Goal: Information Seeking & Learning: Learn about a topic

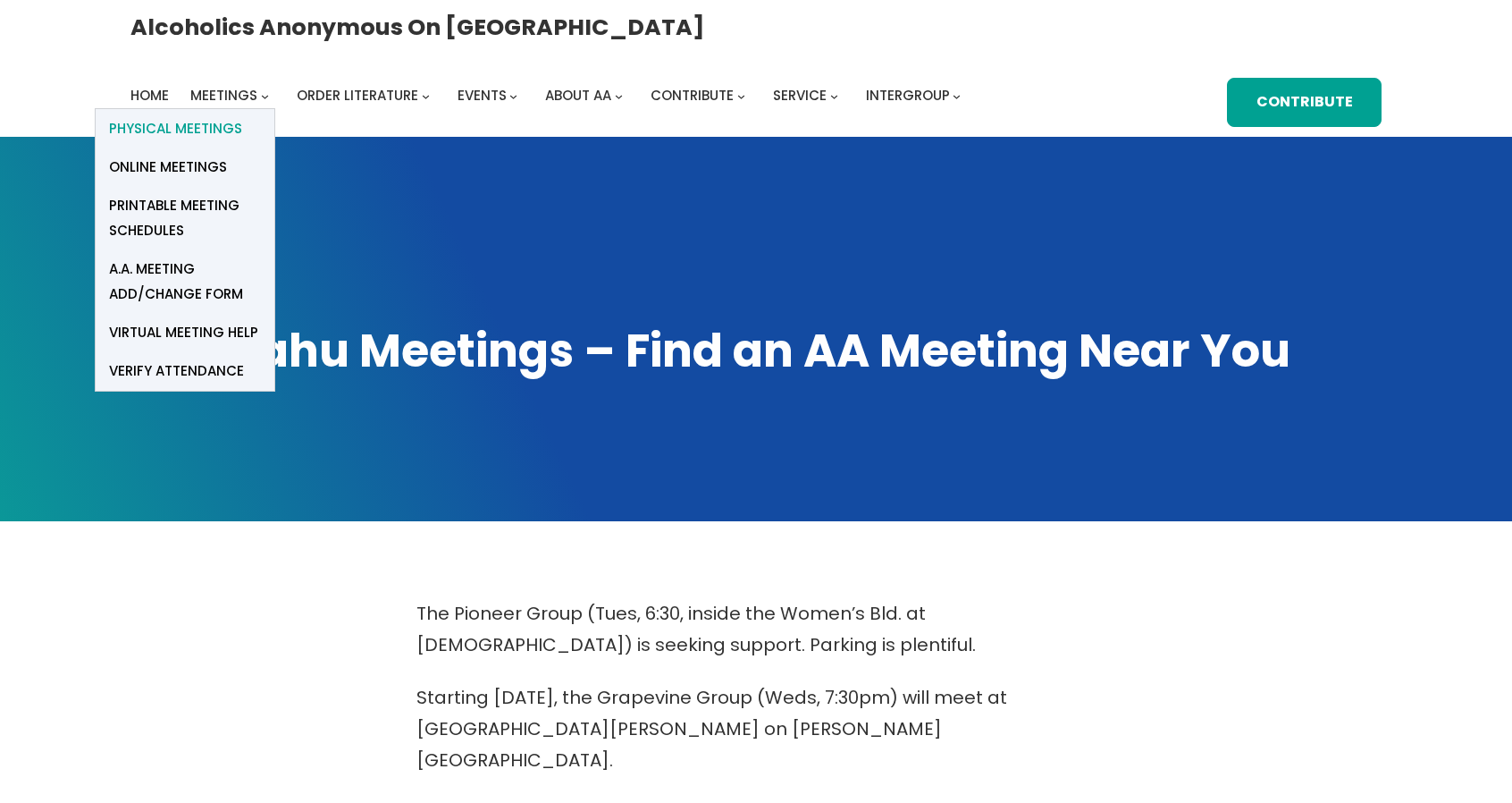
click at [242, 116] on span "Physical Meetings" at bounding box center [176, 129] width 134 height 25
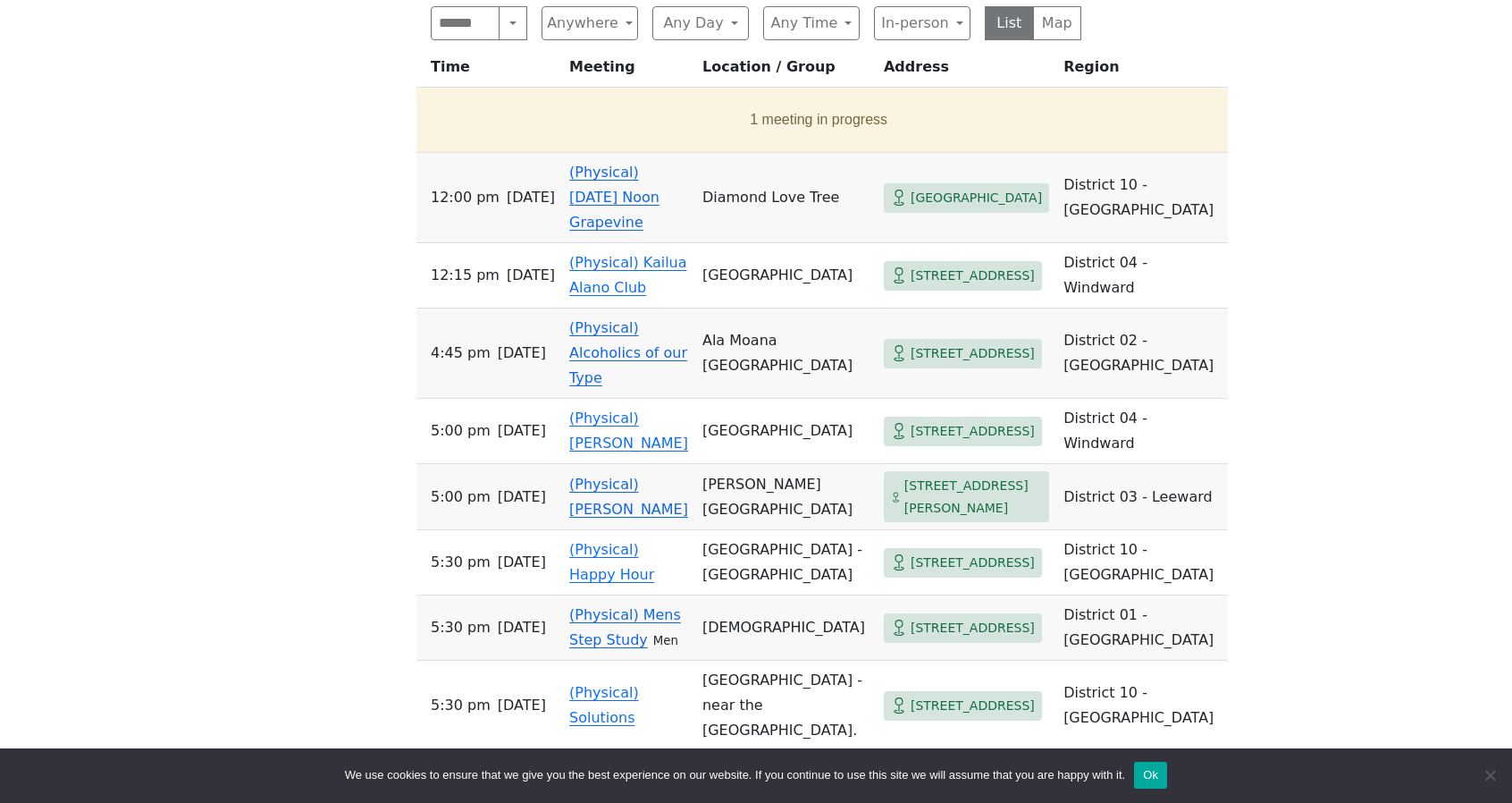
scroll to position [1065, 0]
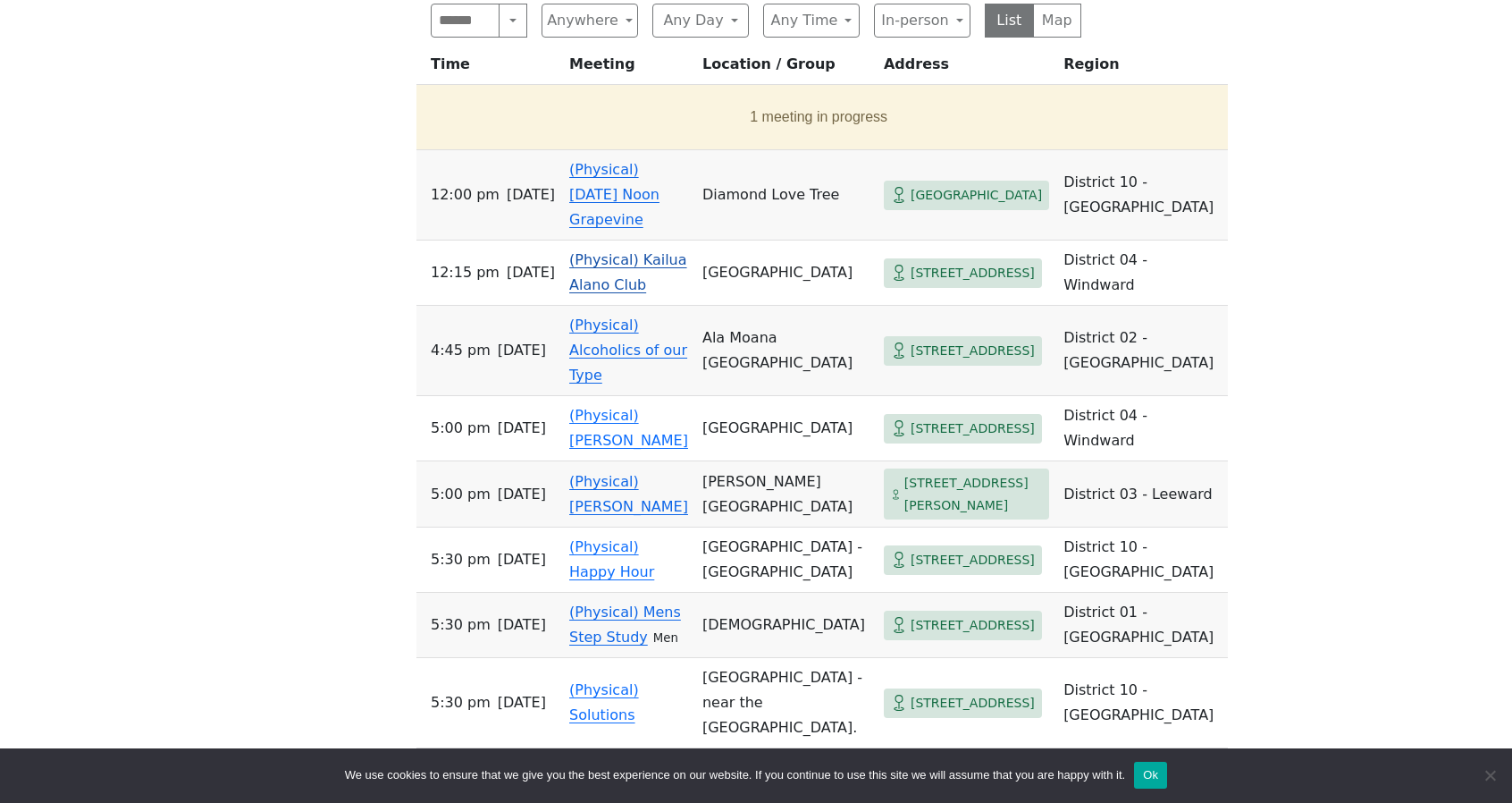
click at [911, 262] on span "[STREET_ADDRESS]" at bounding box center [973, 272] width 124 height 22
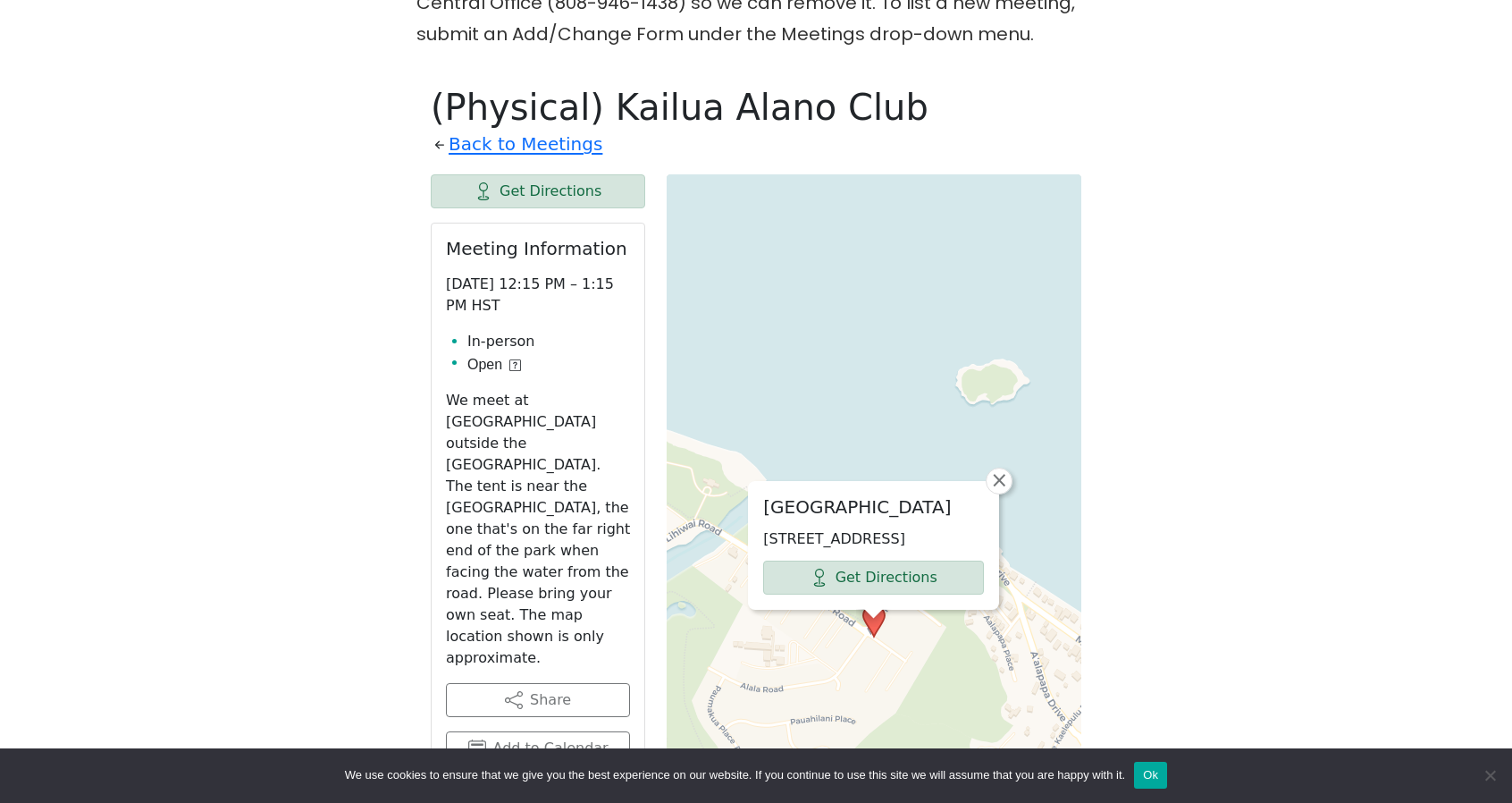
scroll to position [927, 0]
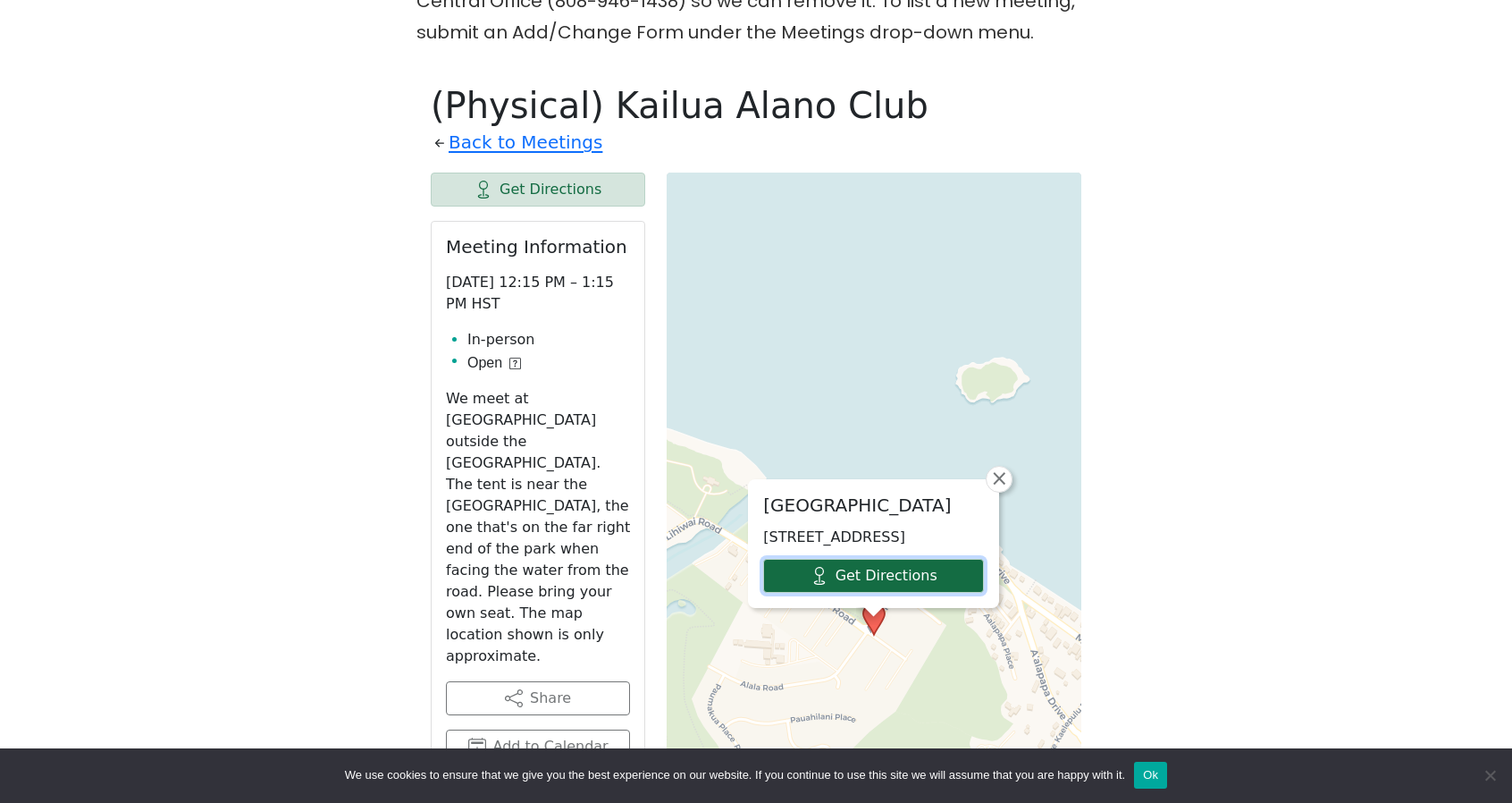
click at [930, 559] on link "Get Directions" at bounding box center [873, 576] width 220 height 34
click at [457, 127] on link "Back to Meetings" at bounding box center [525, 142] width 154 height 32
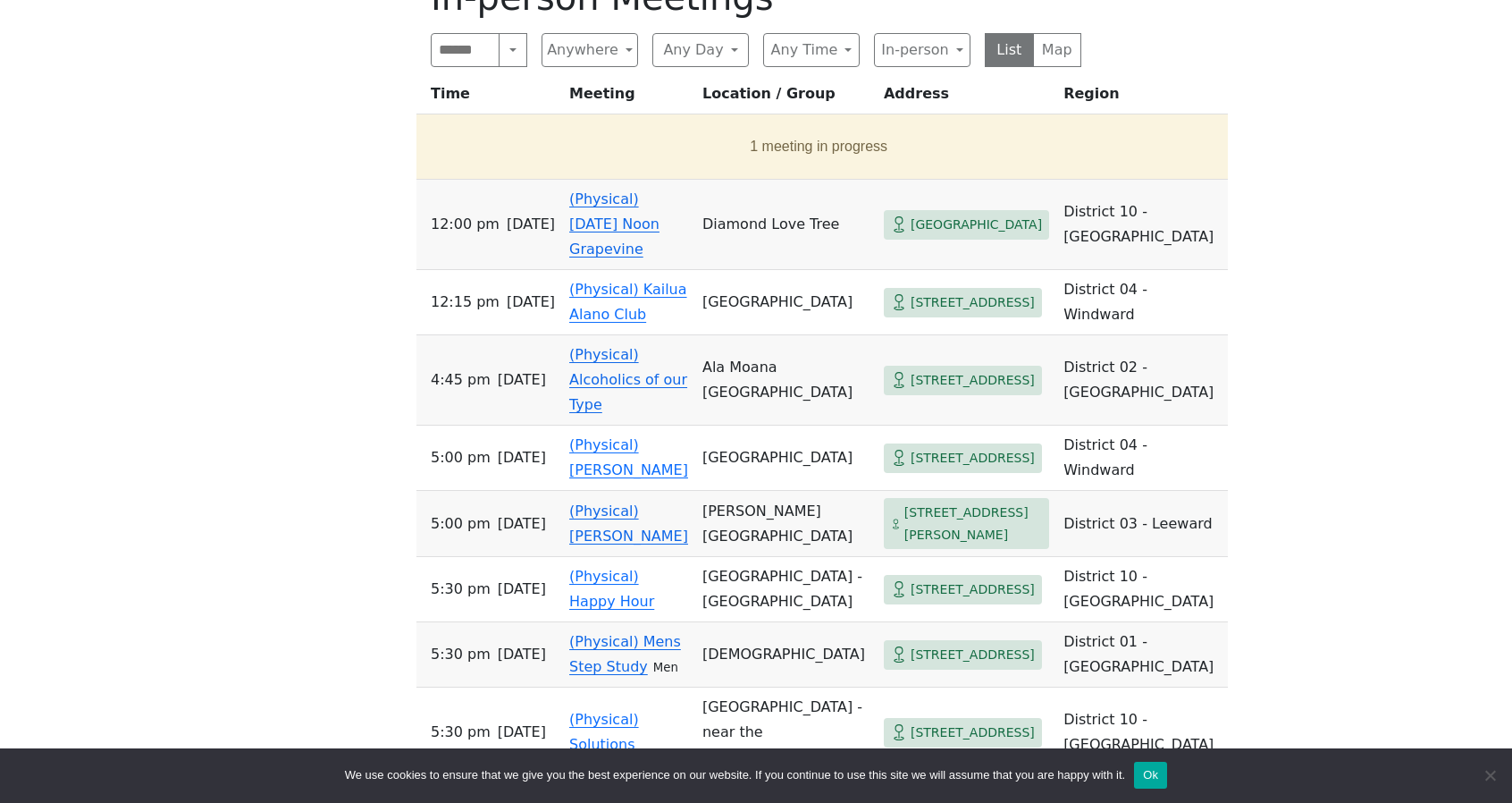
scroll to position [1036, 0]
click at [911, 578] on span "[STREET_ADDRESS]" at bounding box center [973, 588] width 124 height 22
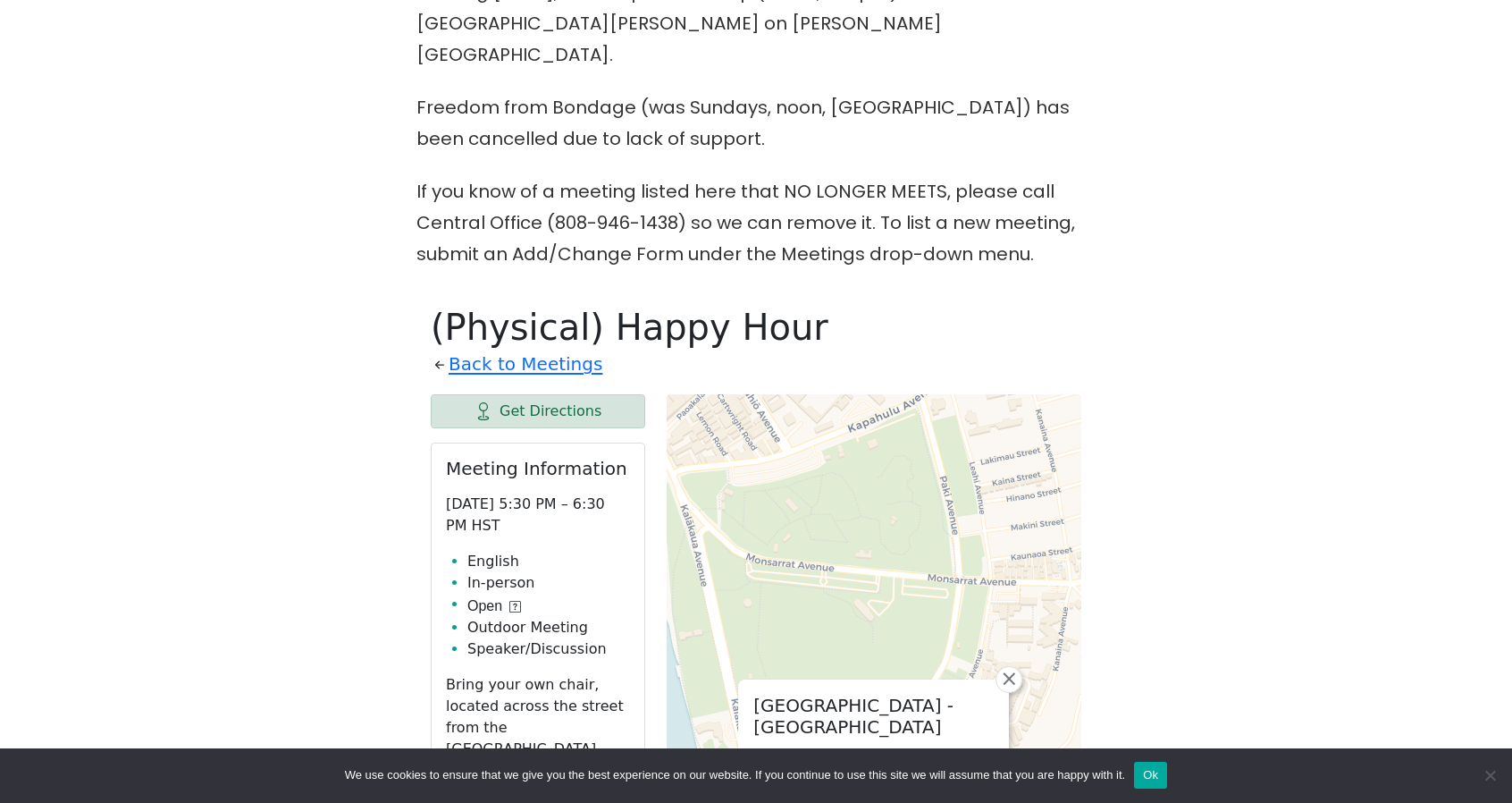
scroll to position [690, 0]
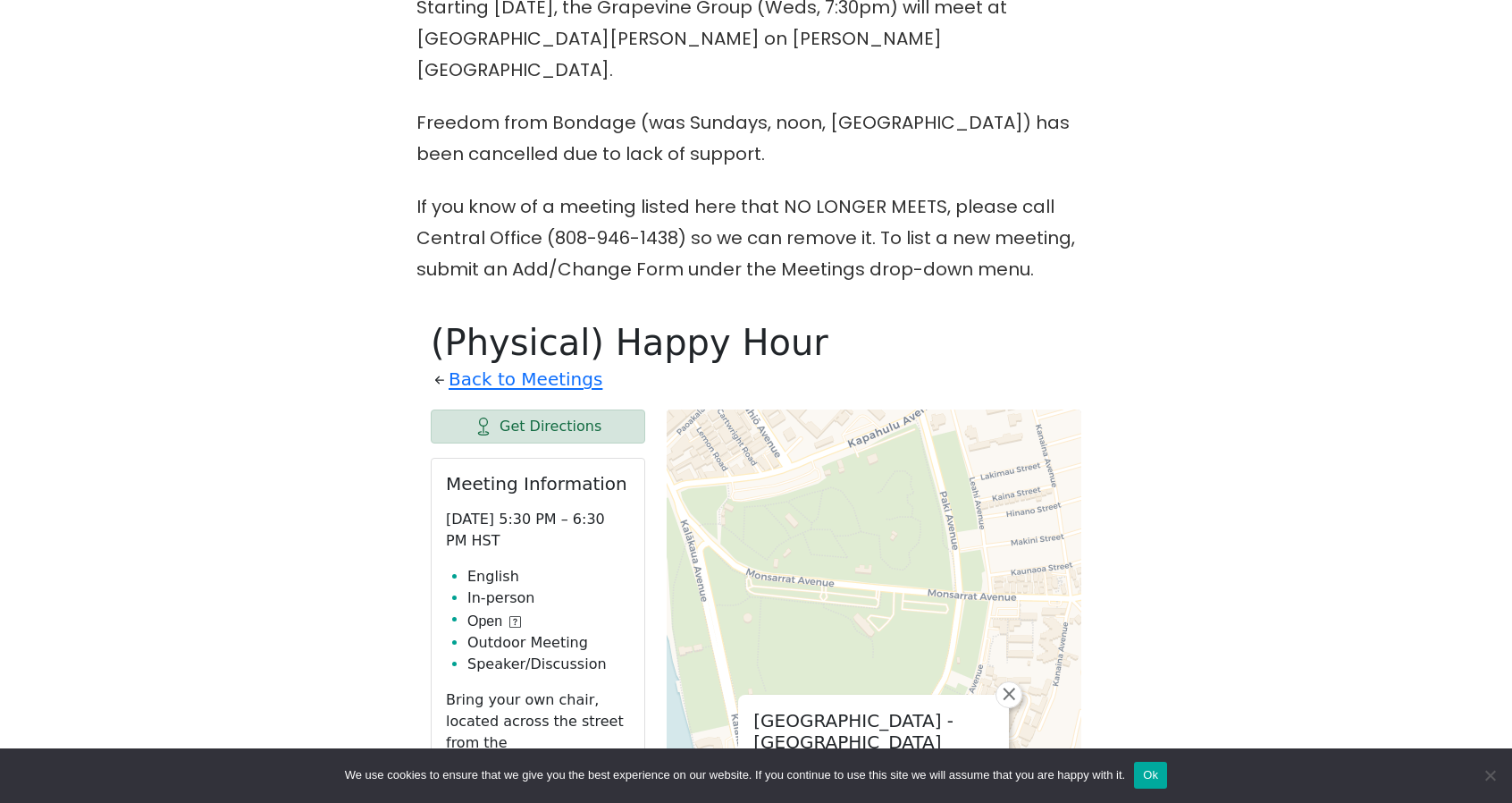
scroll to position [1036, 0]
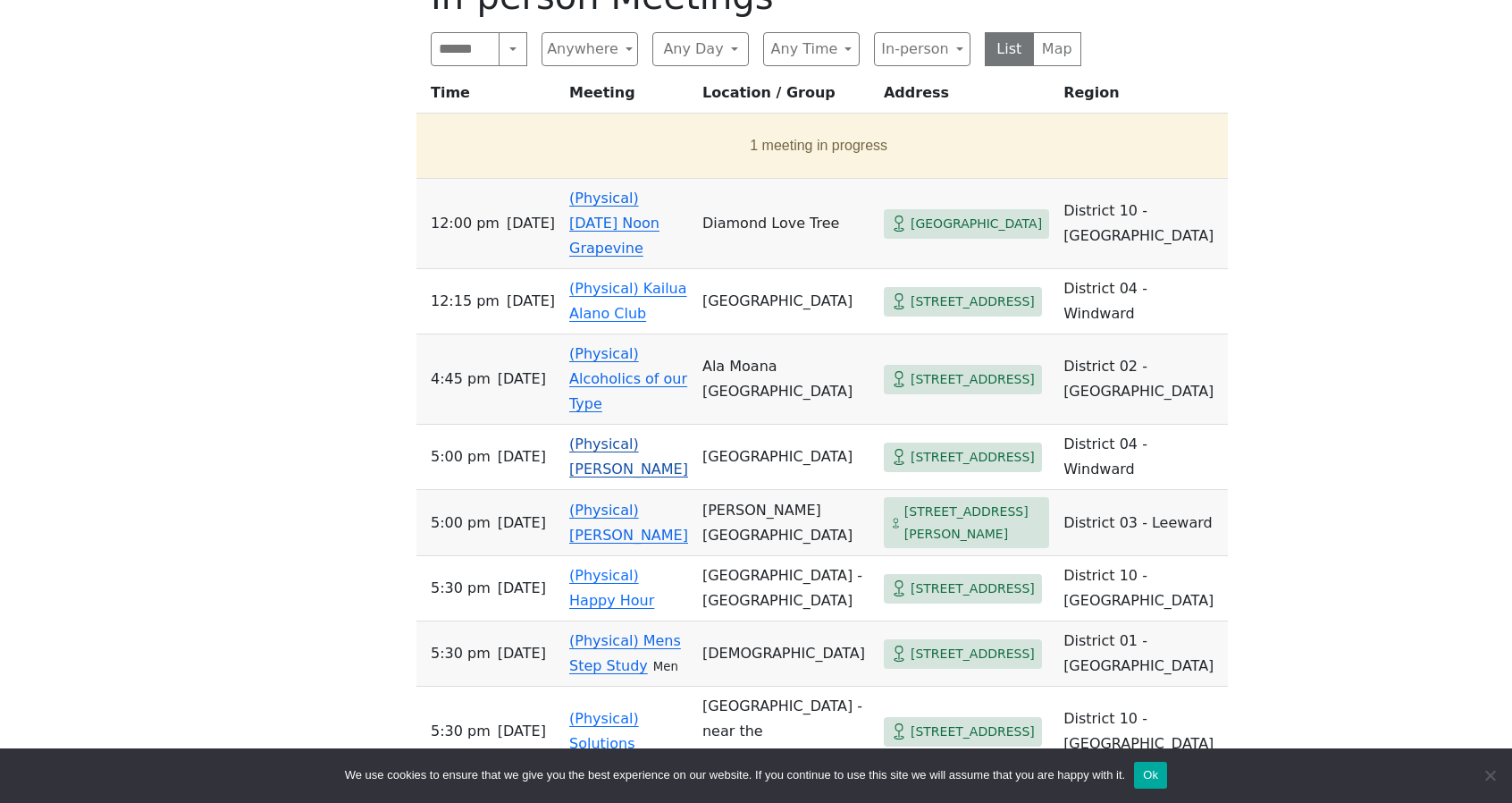
click at [626, 435] on link "(Physical) [PERSON_NAME]" at bounding box center [629, 456] width 119 height 42
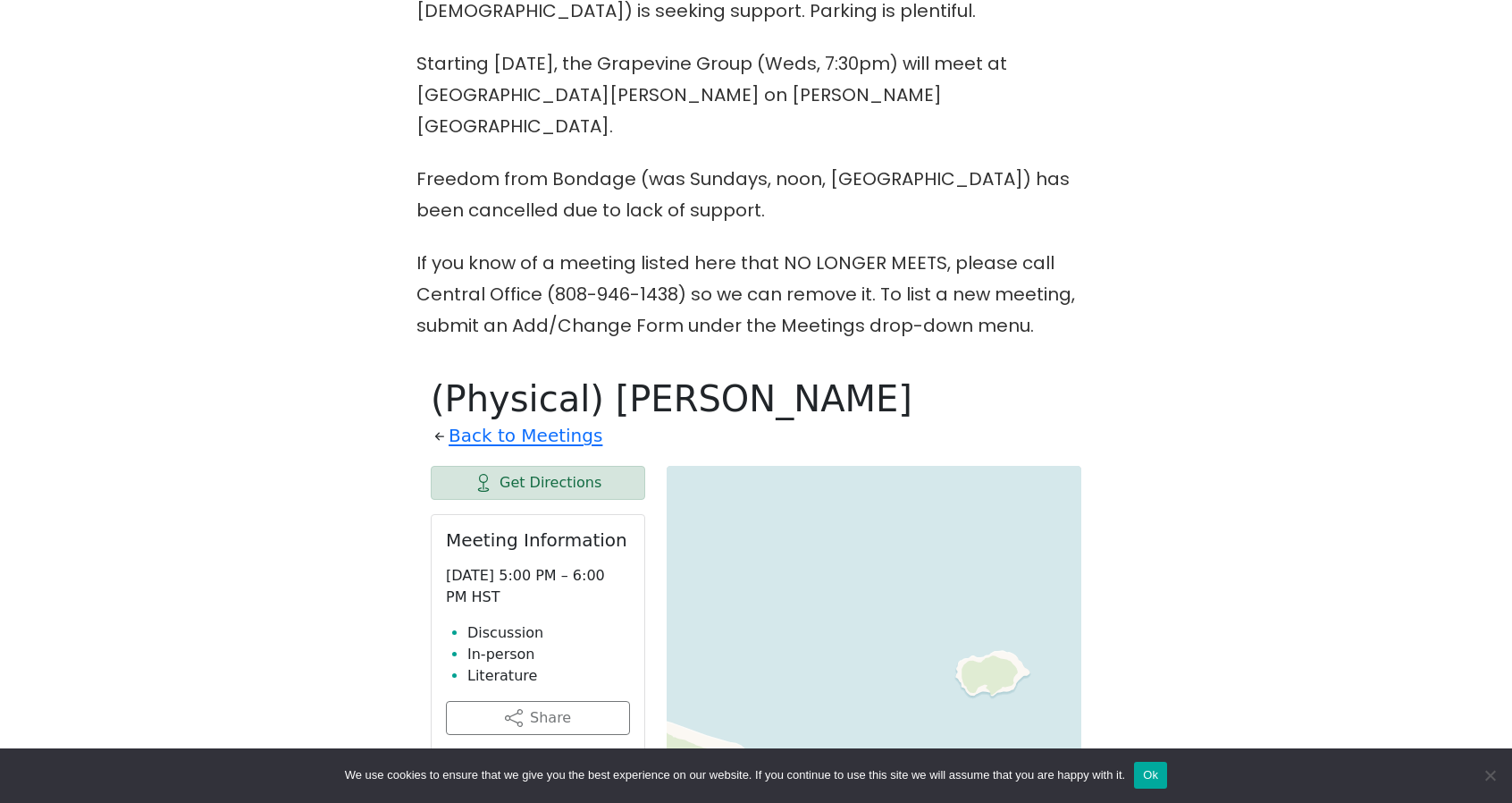
scroll to position [637, 0]
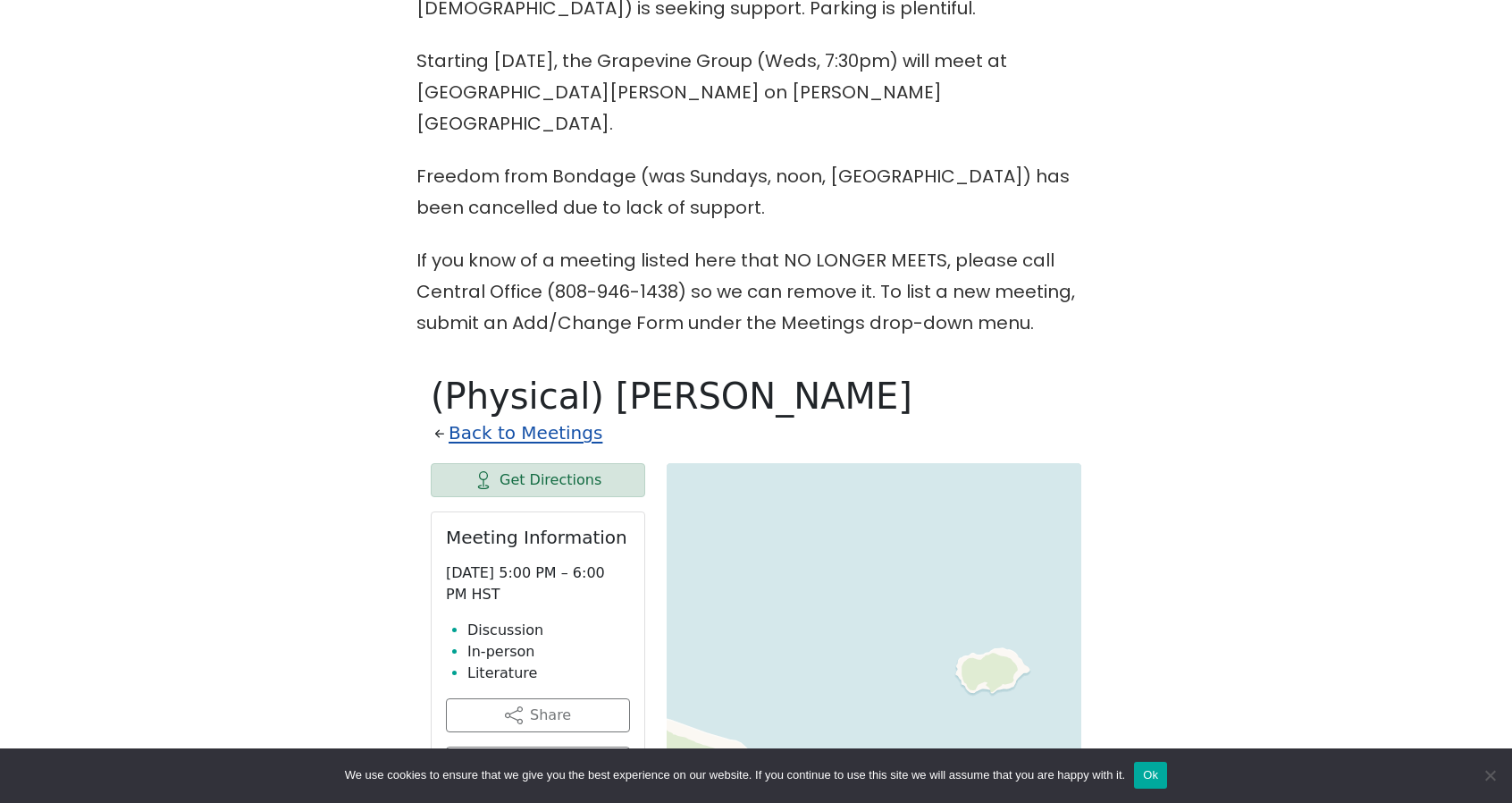
click at [517, 417] on link "Back to Meetings" at bounding box center [525, 433] width 154 height 32
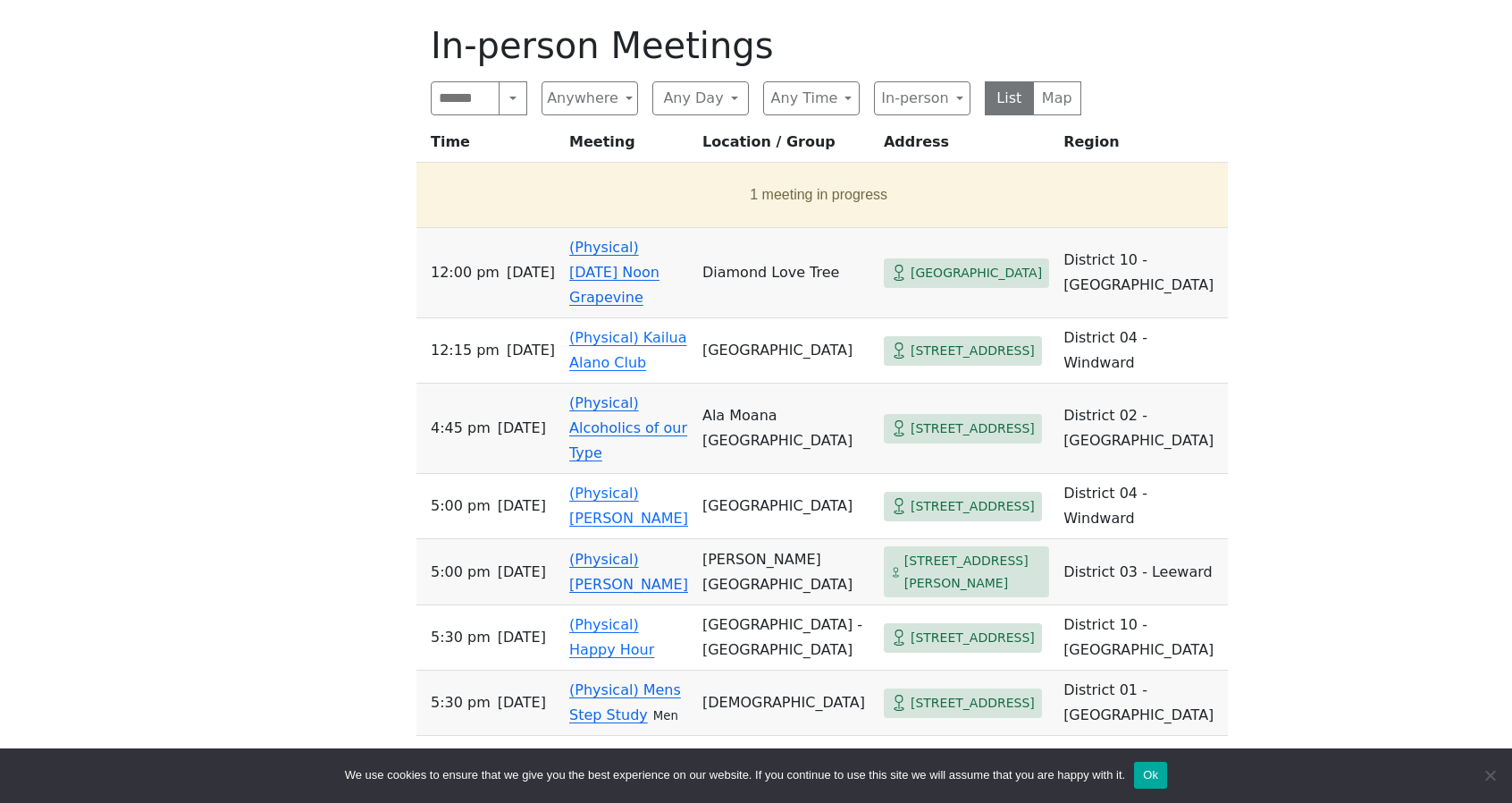
scroll to position [983, 0]
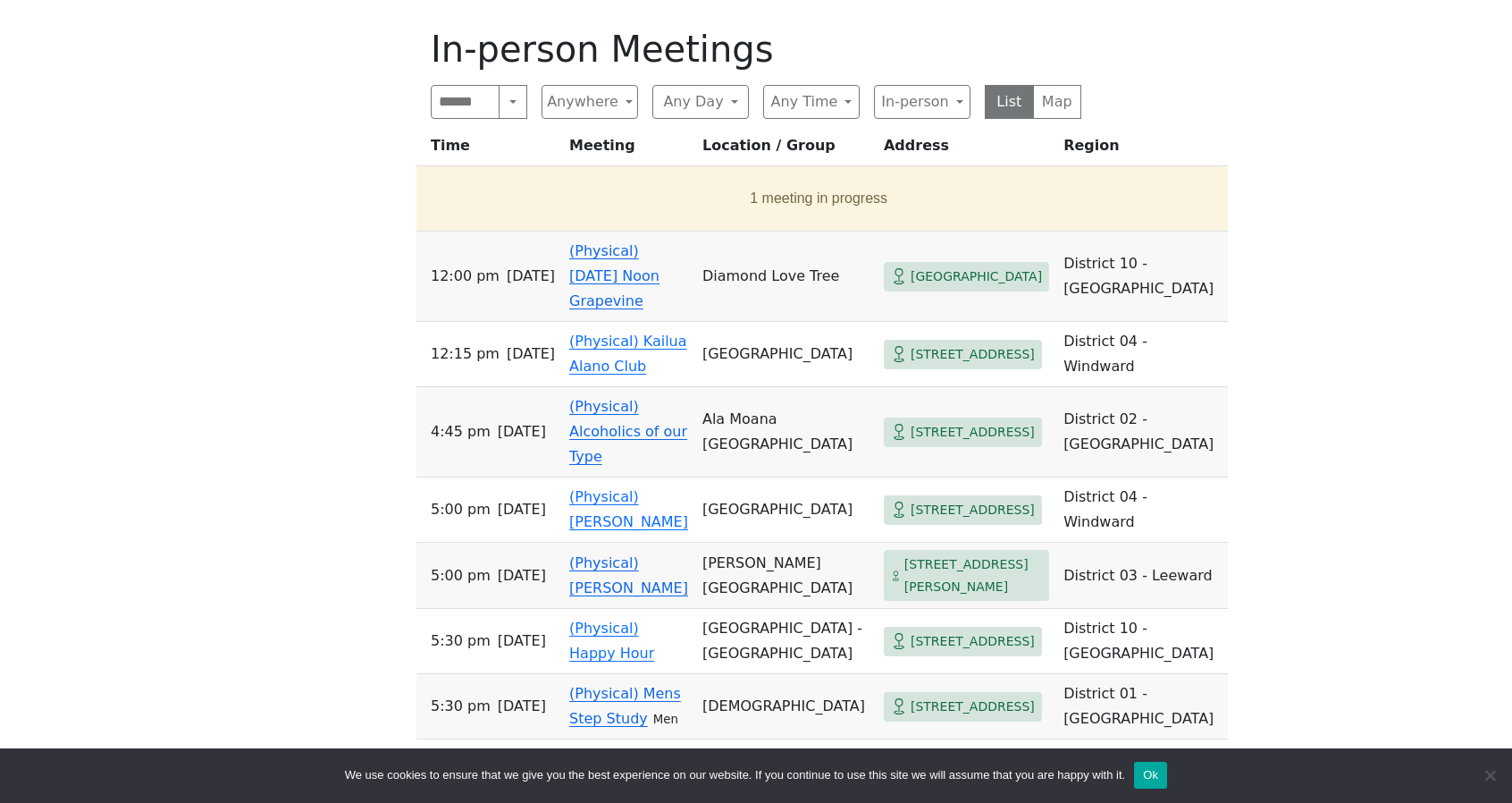
click at [604, 398] on link "(Physical) Alcoholics of our Type" at bounding box center [629, 432] width 118 height 67
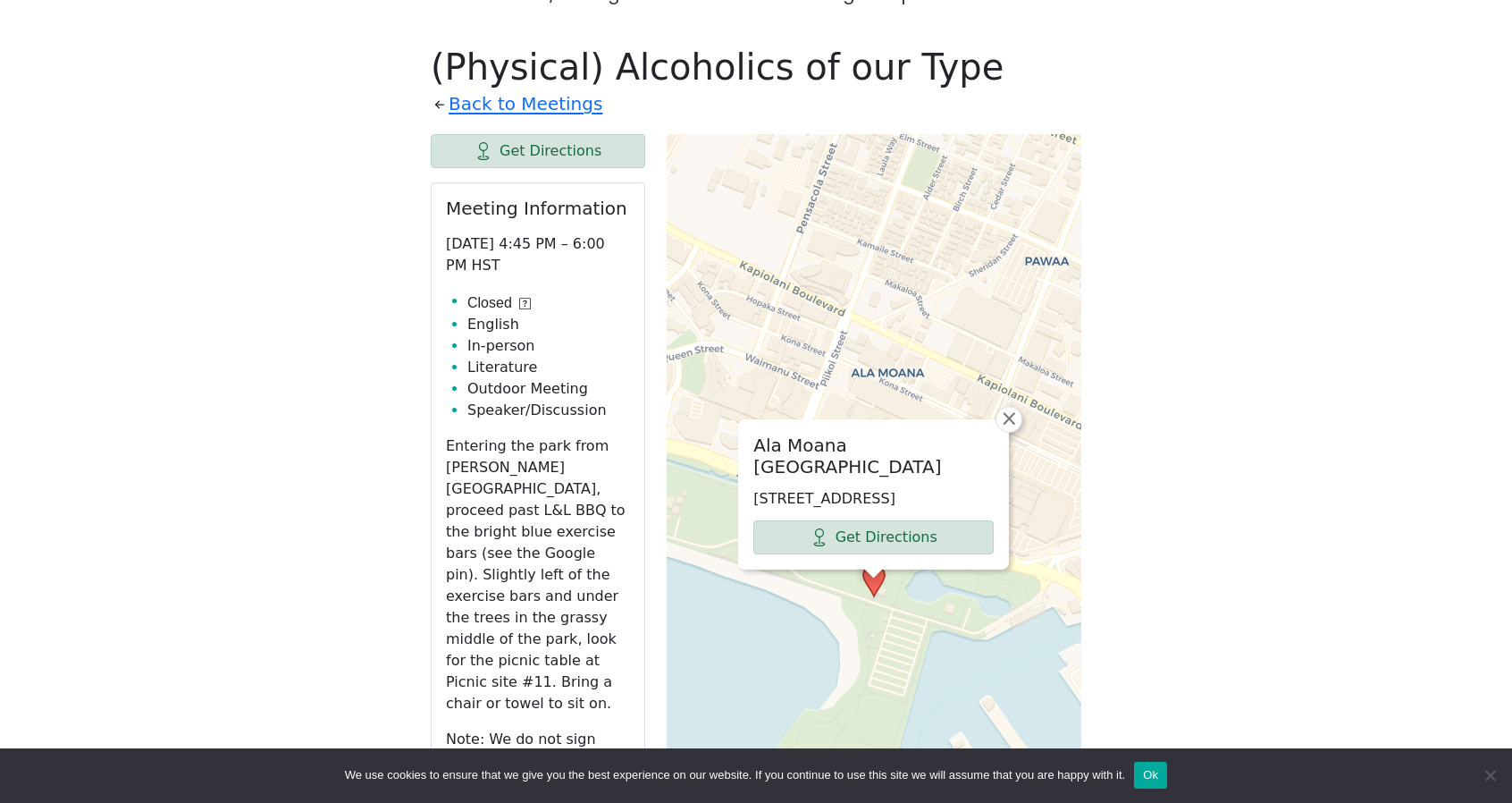
scroll to position [983, 0]
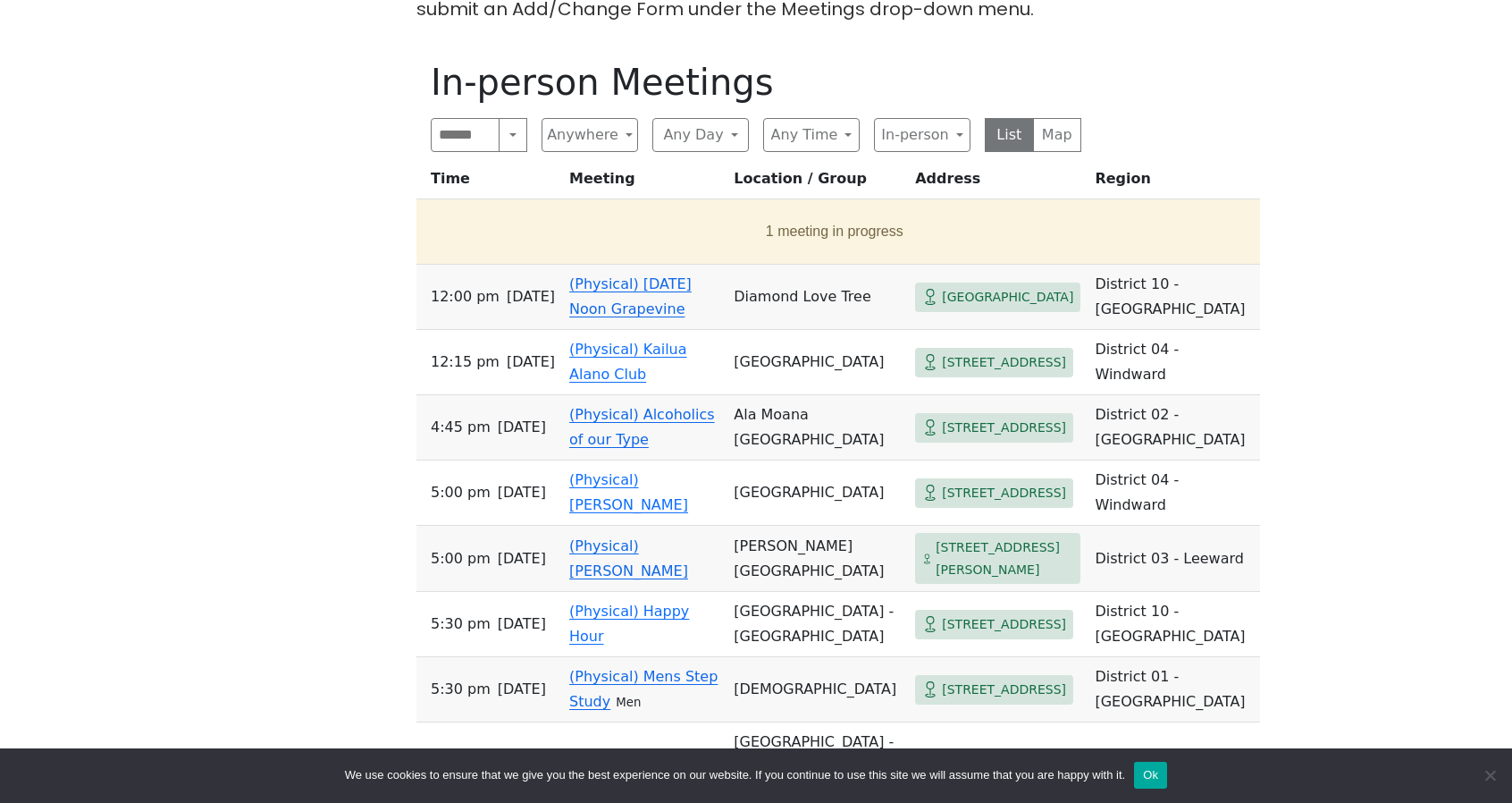
scroll to position [952, 0]
click at [598, 485] on link "(Physical) [PERSON_NAME]" at bounding box center [629, 491] width 119 height 42
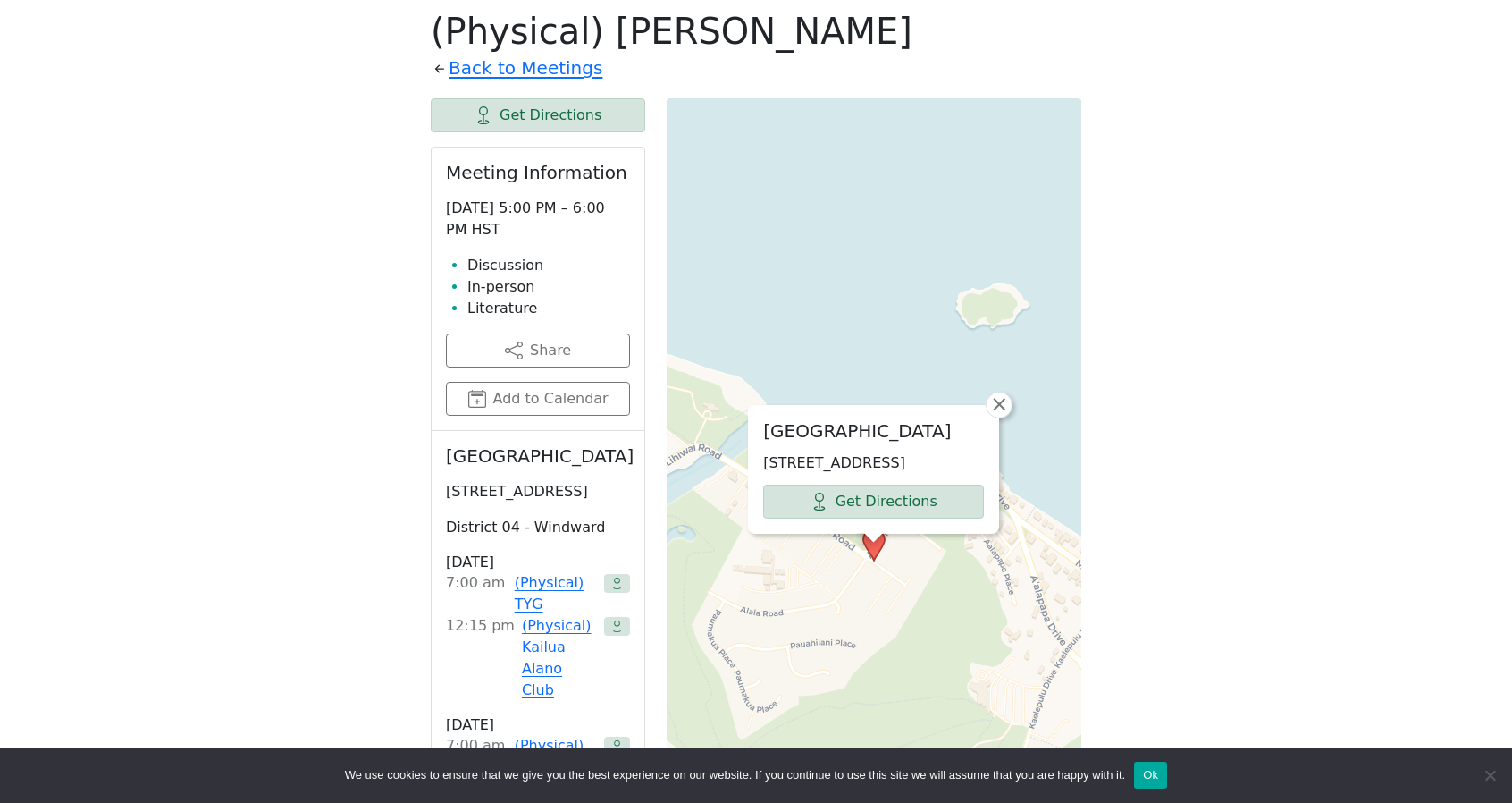
scroll to position [1004, 0]
click at [858, 483] on link "Get Directions" at bounding box center [873, 500] width 220 height 34
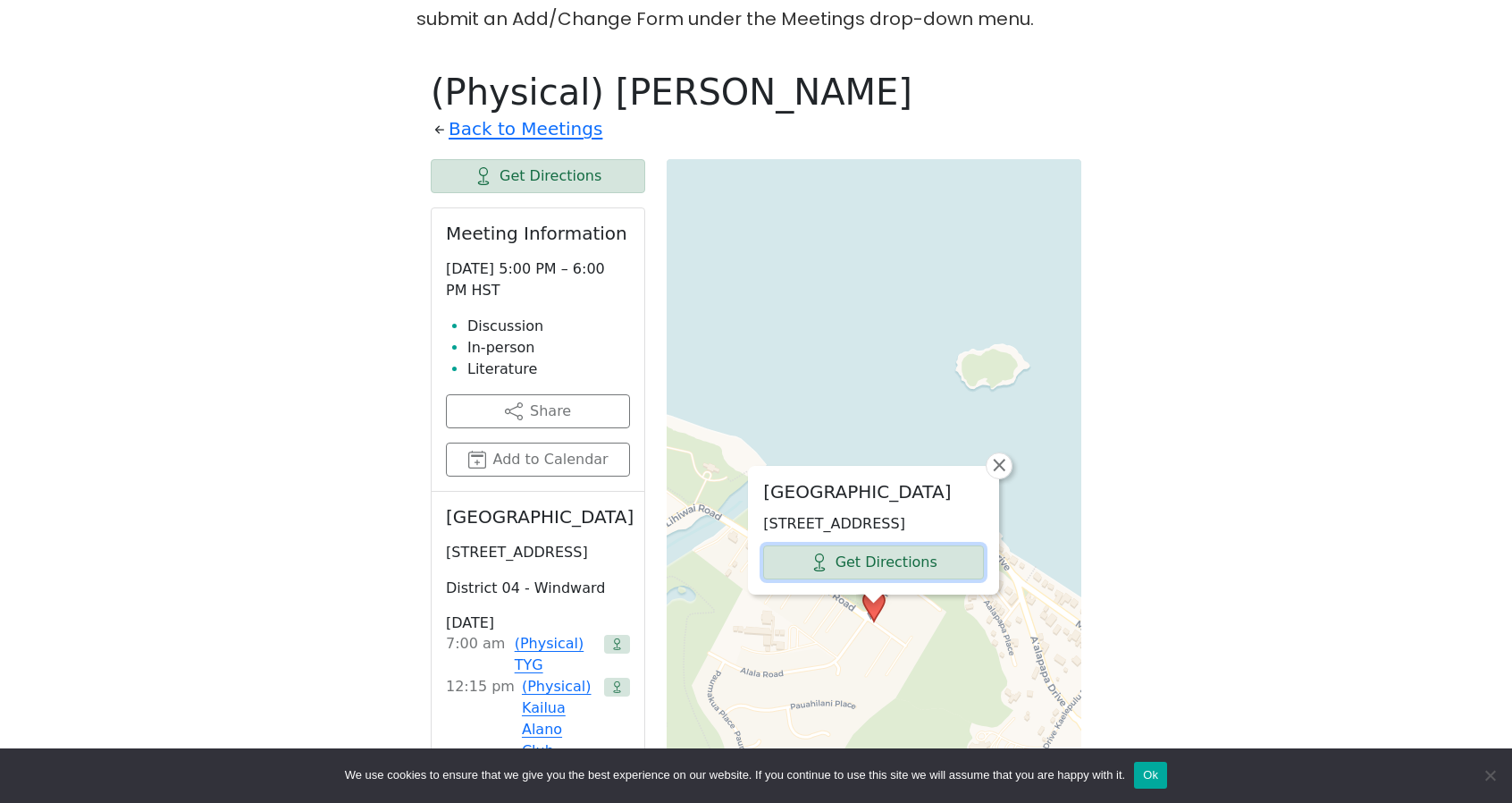
scroll to position [952, 0]
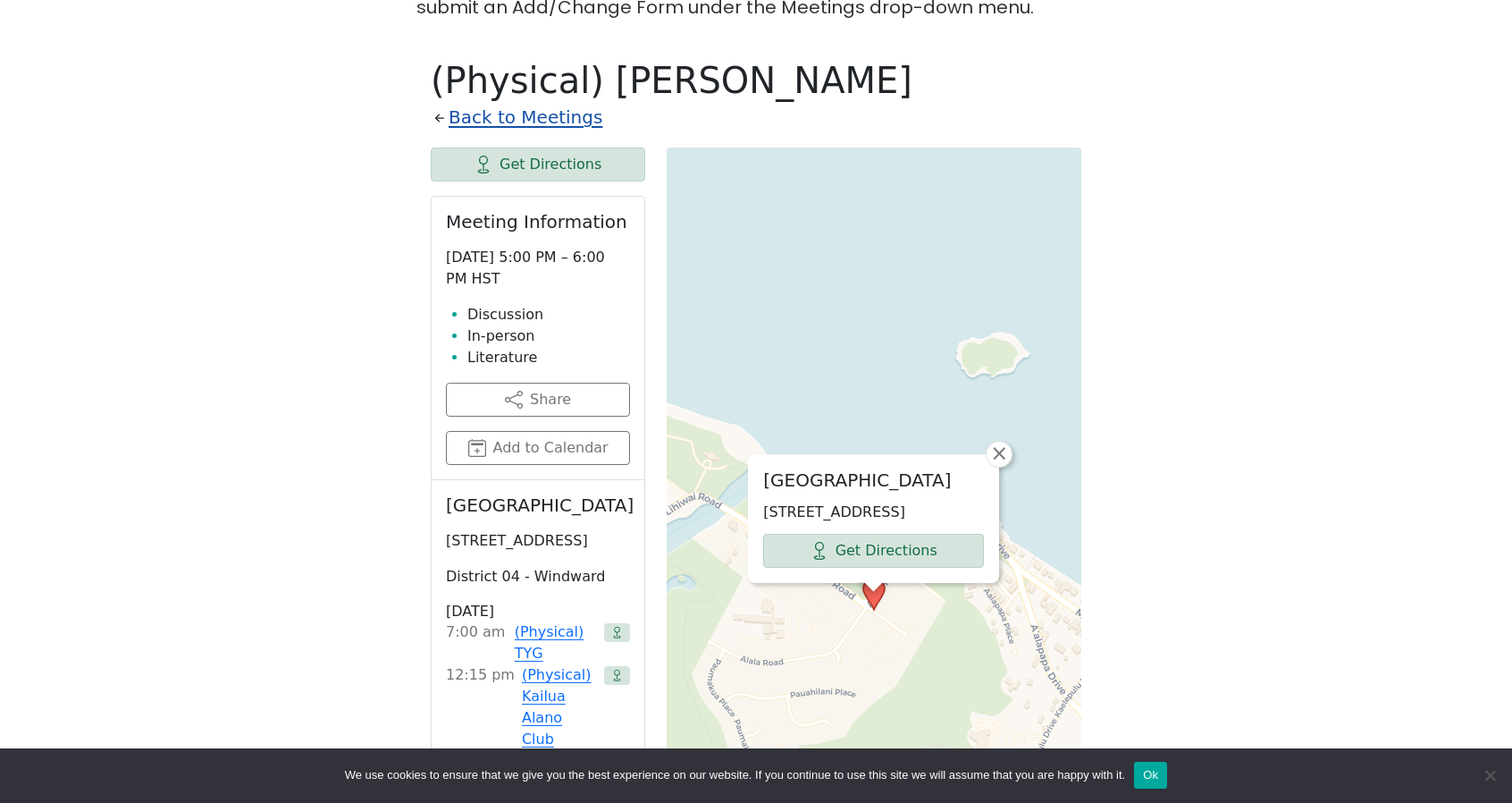
click at [468, 102] on link "Back to Meetings" at bounding box center [525, 117] width 154 height 32
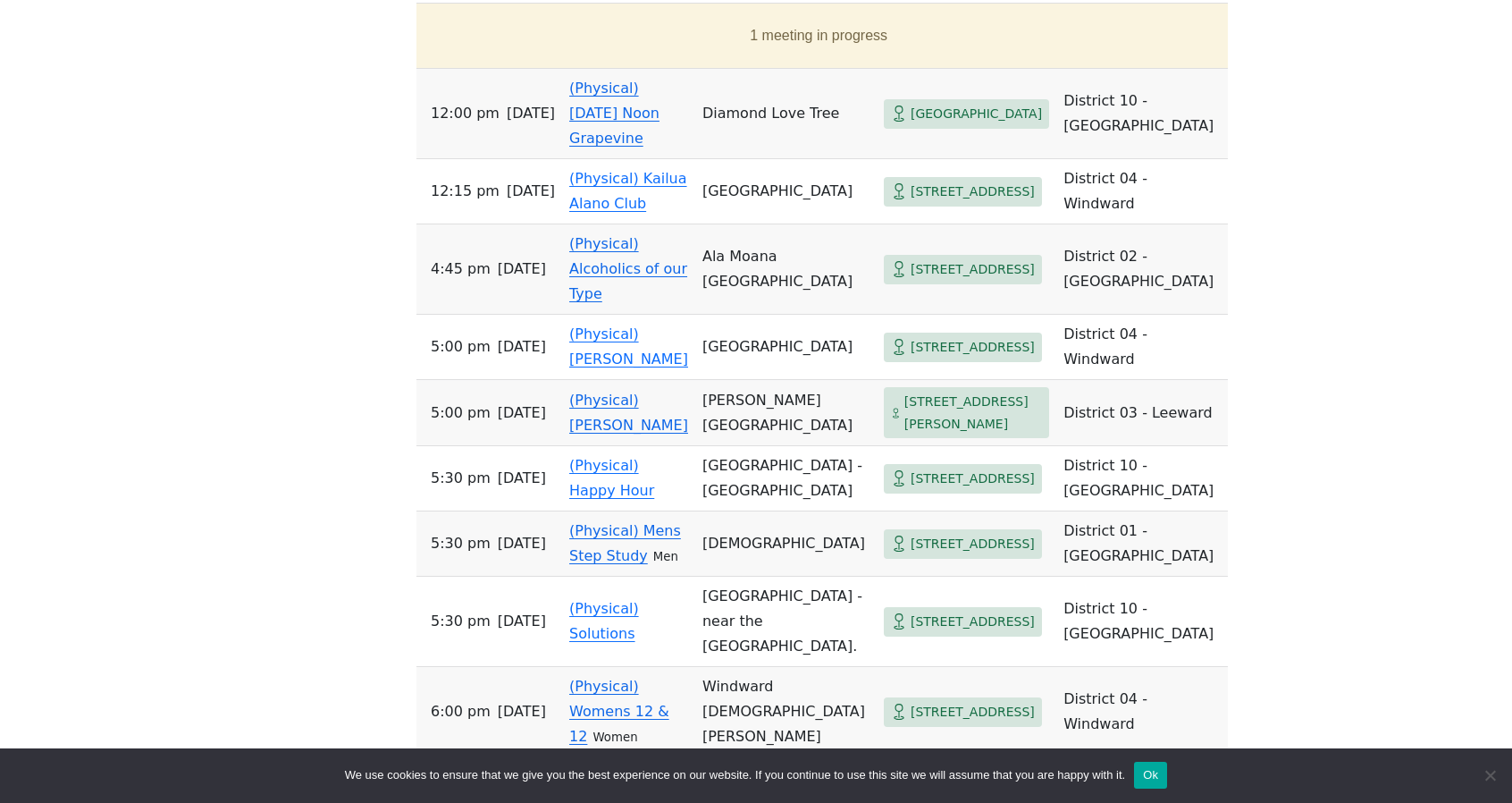
scroll to position [1147, 0]
click at [678, 521] on link "(Physical) Mens Step Study" at bounding box center [625, 542] width 112 height 42
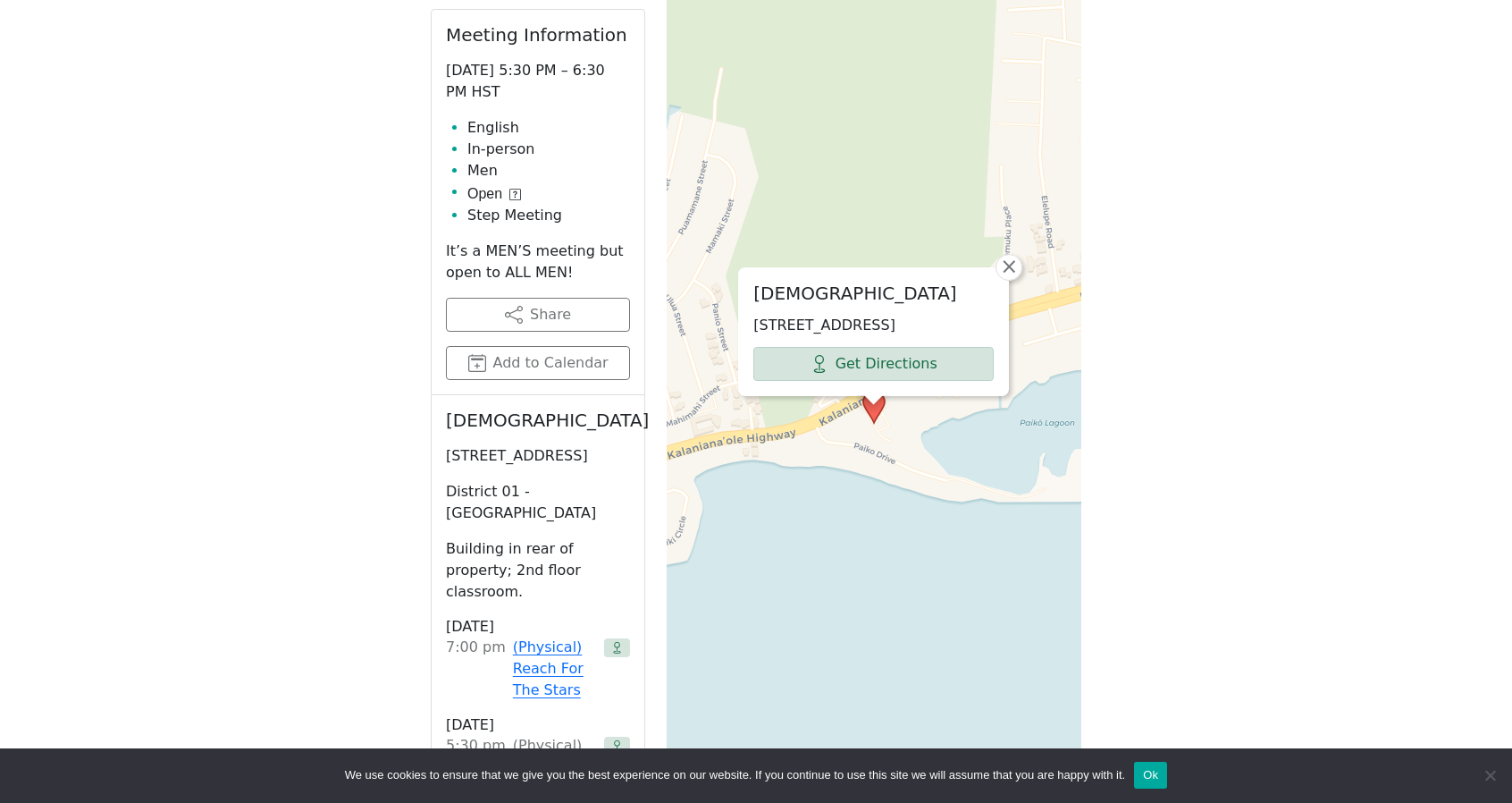
scroll to position [1140, 0]
click at [844, 346] on link "Get Directions" at bounding box center [873, 363] width 241 height 34
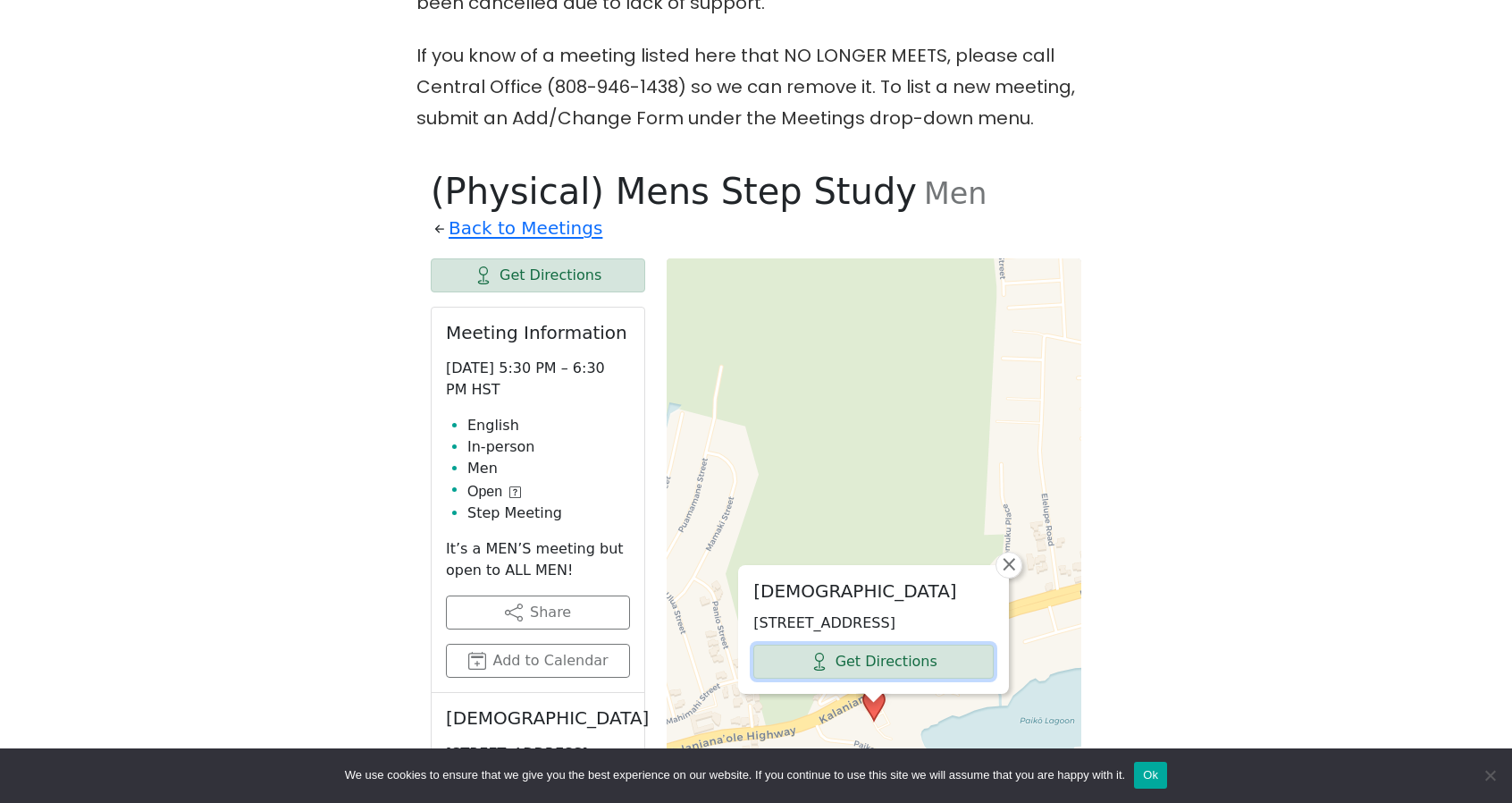
scroll to position [842, 0]
click at [485, 212] on link "Back to Meetings" at bounding box center [525, 227] width 154 height 32
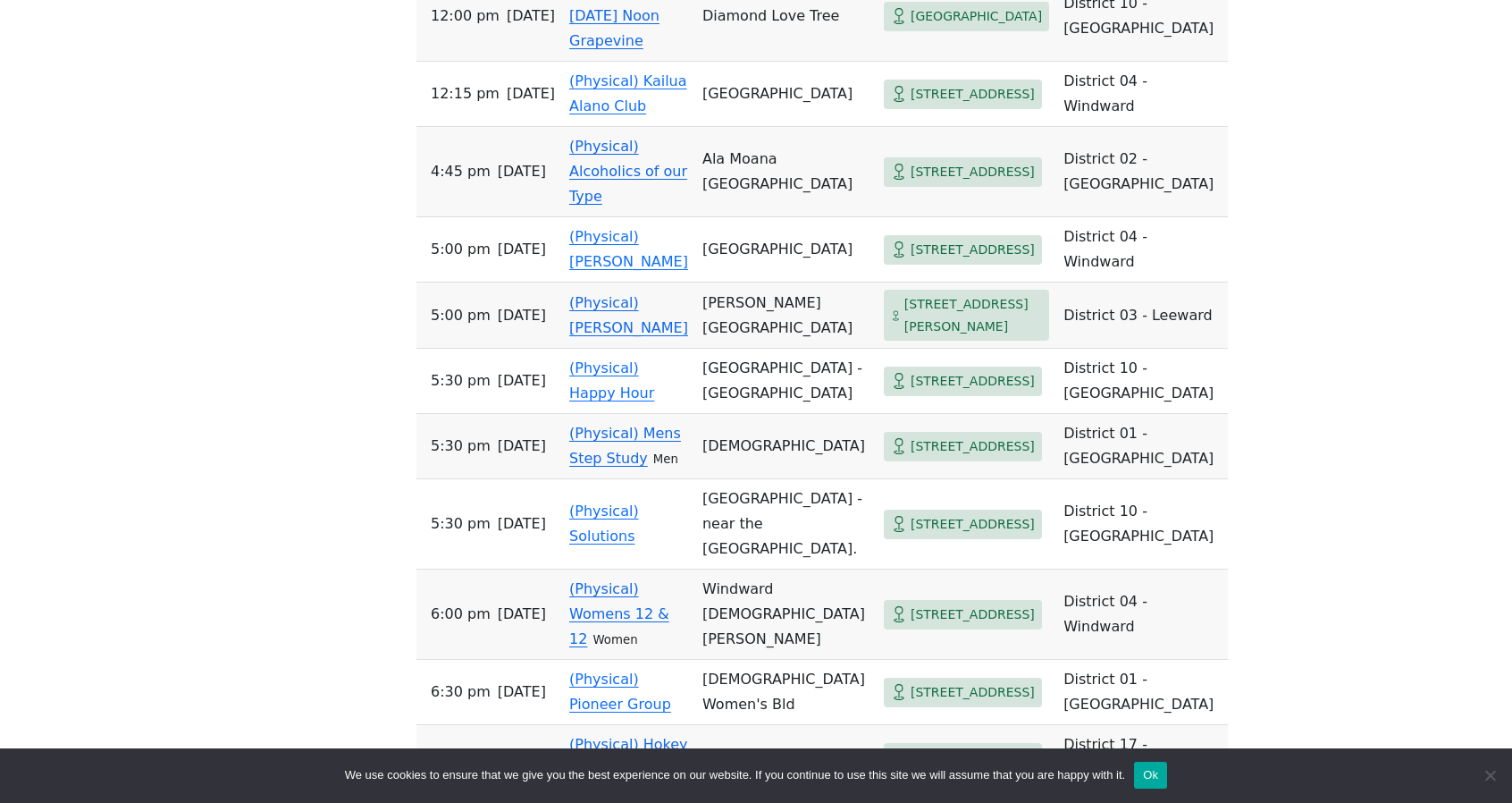
scroll to position [1243, 0]
click at [640, 503] on link "(Physical) Solutions" at bounding box center [604, 524] width 70 height 42
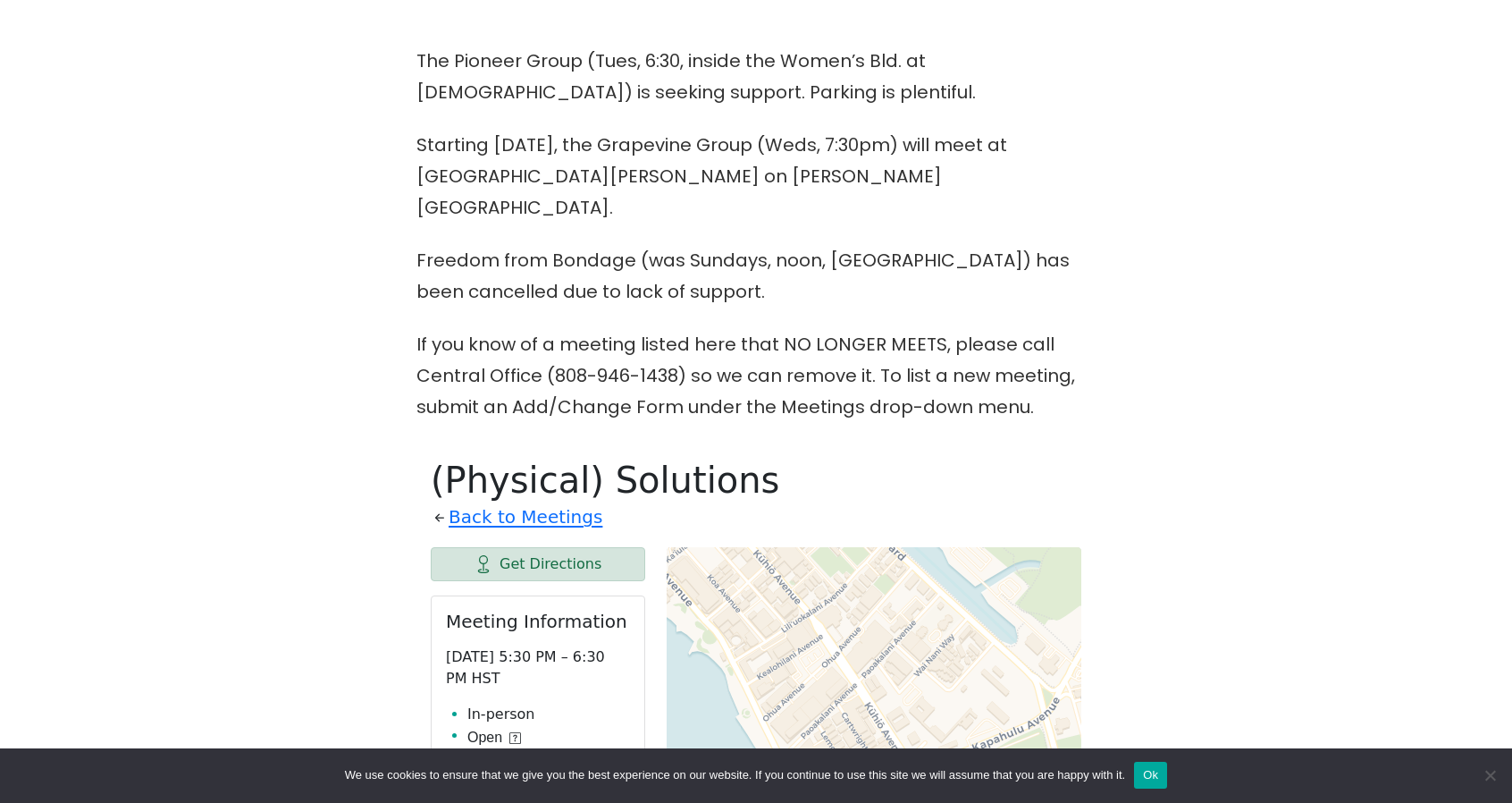
scroll to position [540, 0]
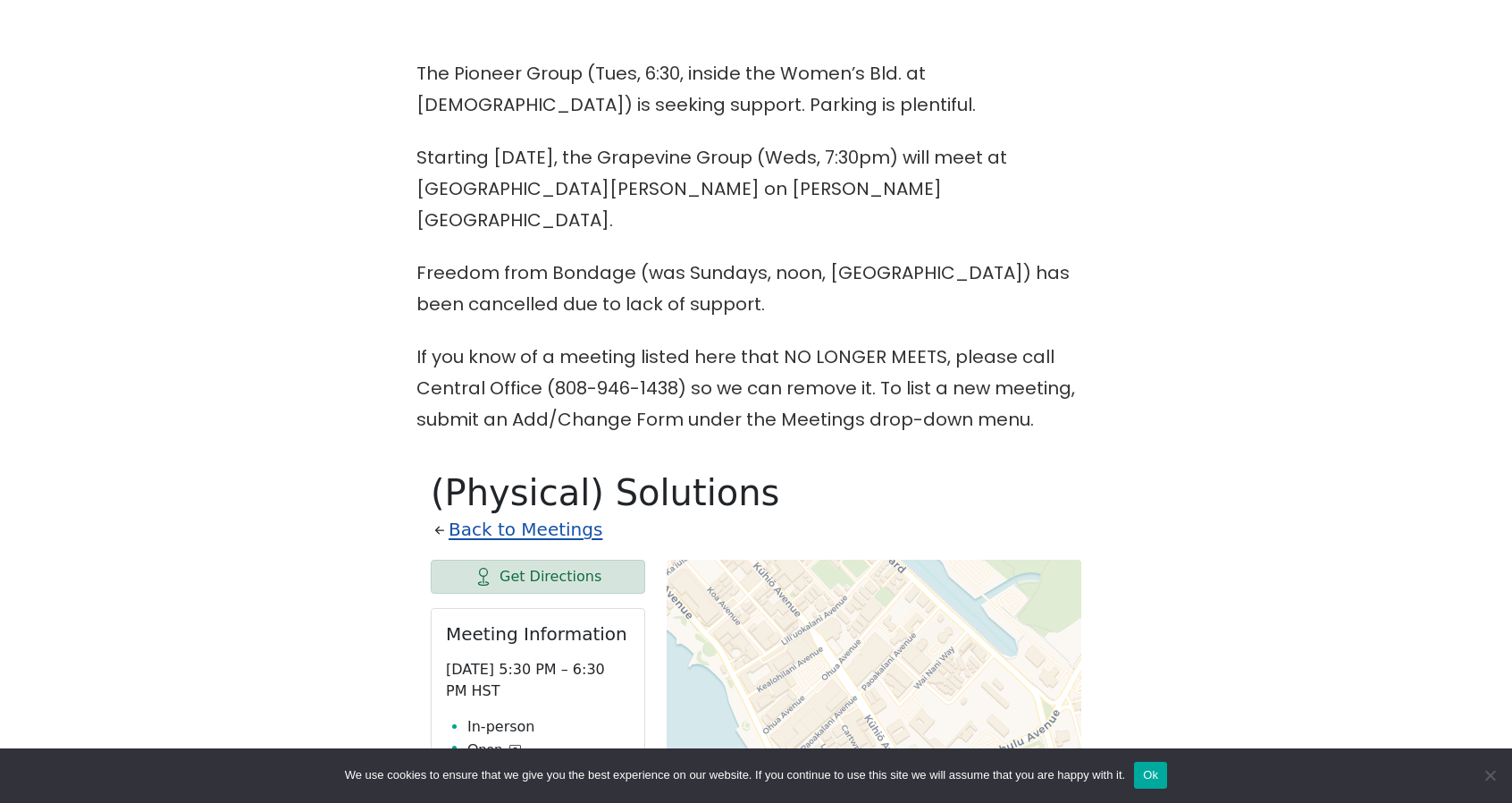
click at [496, 514] on link "Back to Meetings" at bounding box center [525, 529] width 154 height 32
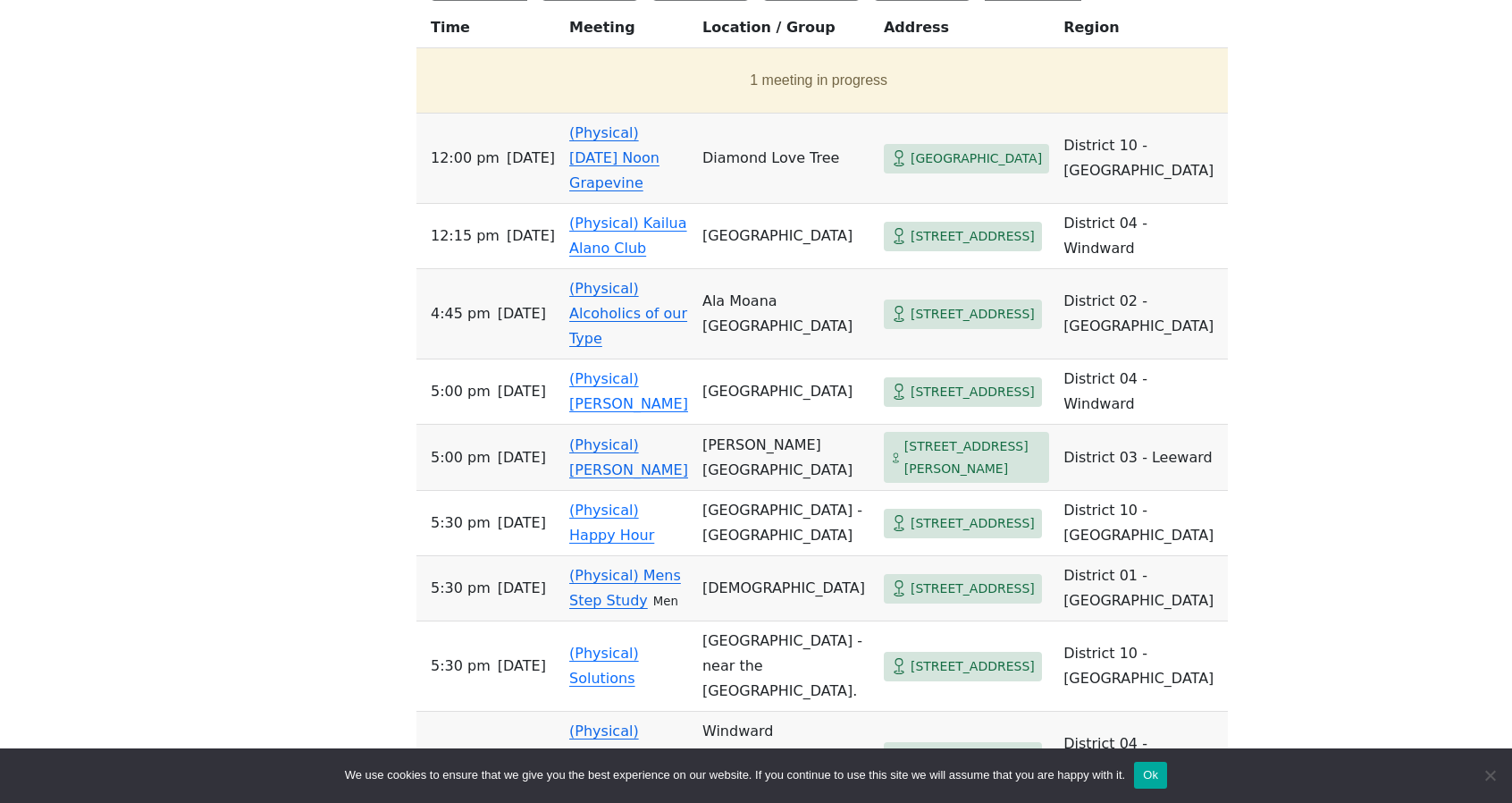
scroll to position [1098, 0]
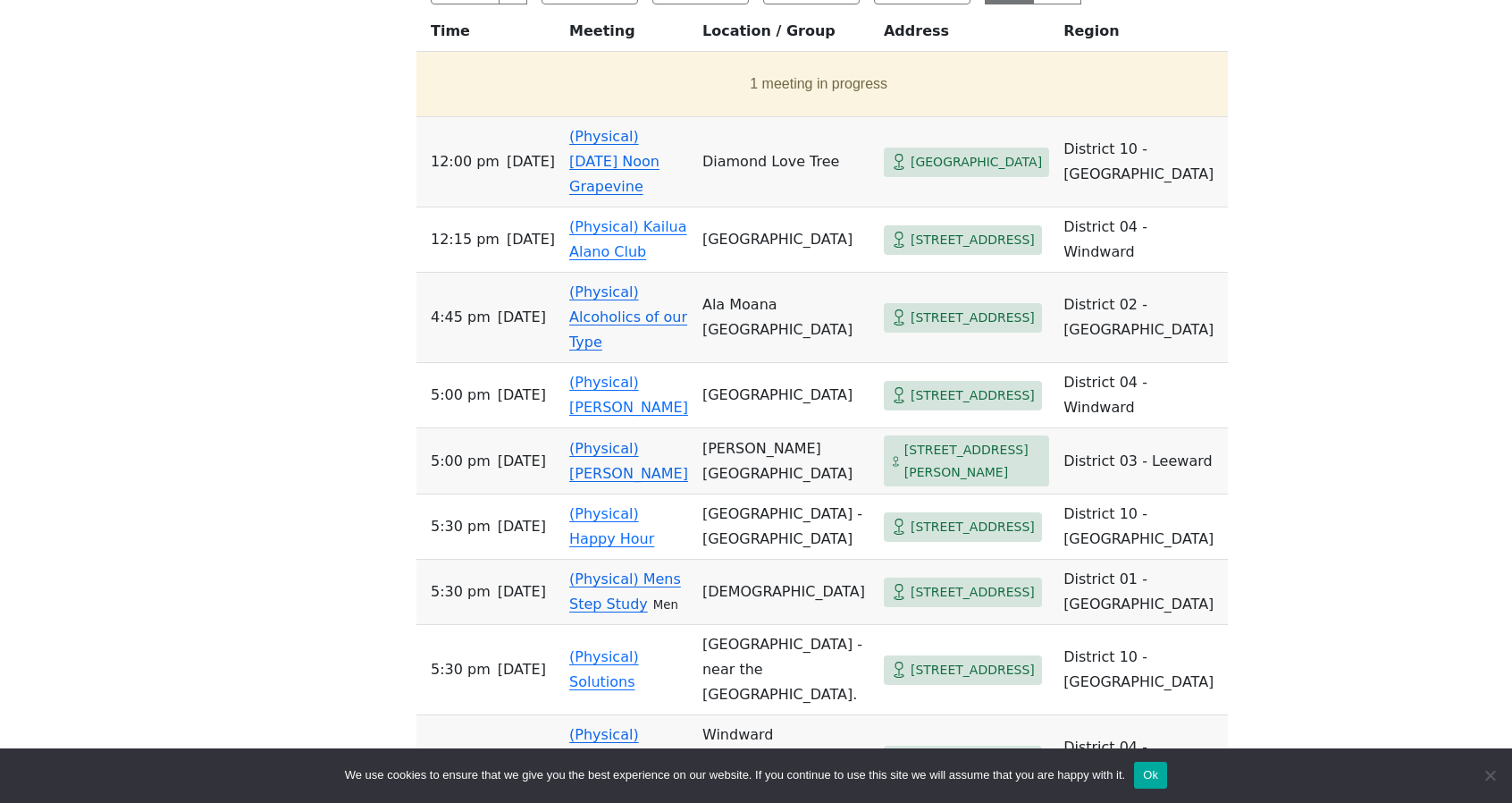
click at [645, 440] on link "(Physical) [PERSON_NAME]" at bounding box center [629, 461] width 119 height 42
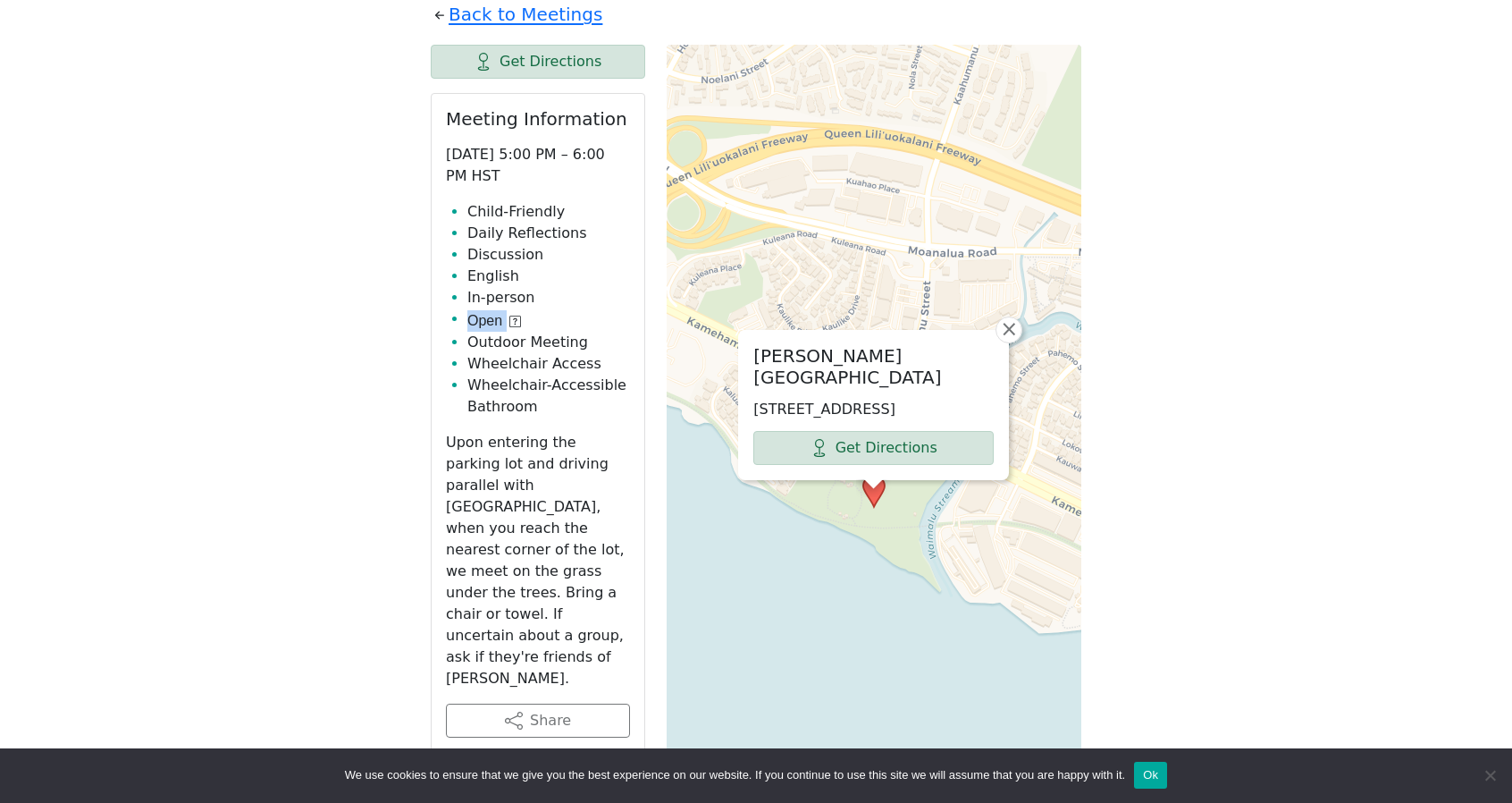
scroll to position [1057, 0]
click at [457, 557] on p "Upon entering the parking lot and driving parallel with [GEOGRAPHIC_DATA], when…" at bounding box center [537, 559] width 184 height 258
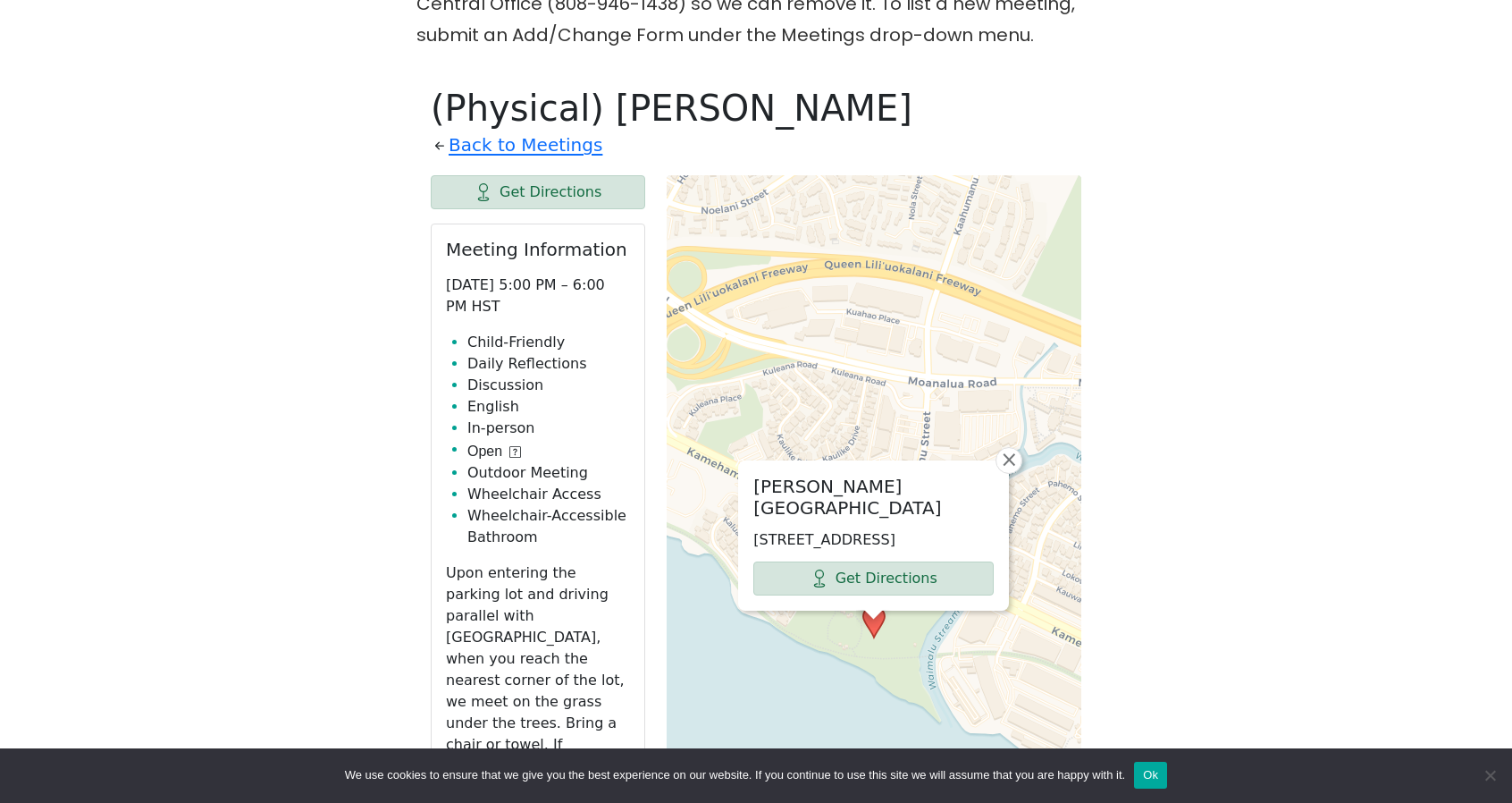
scroll to position [926, 0]
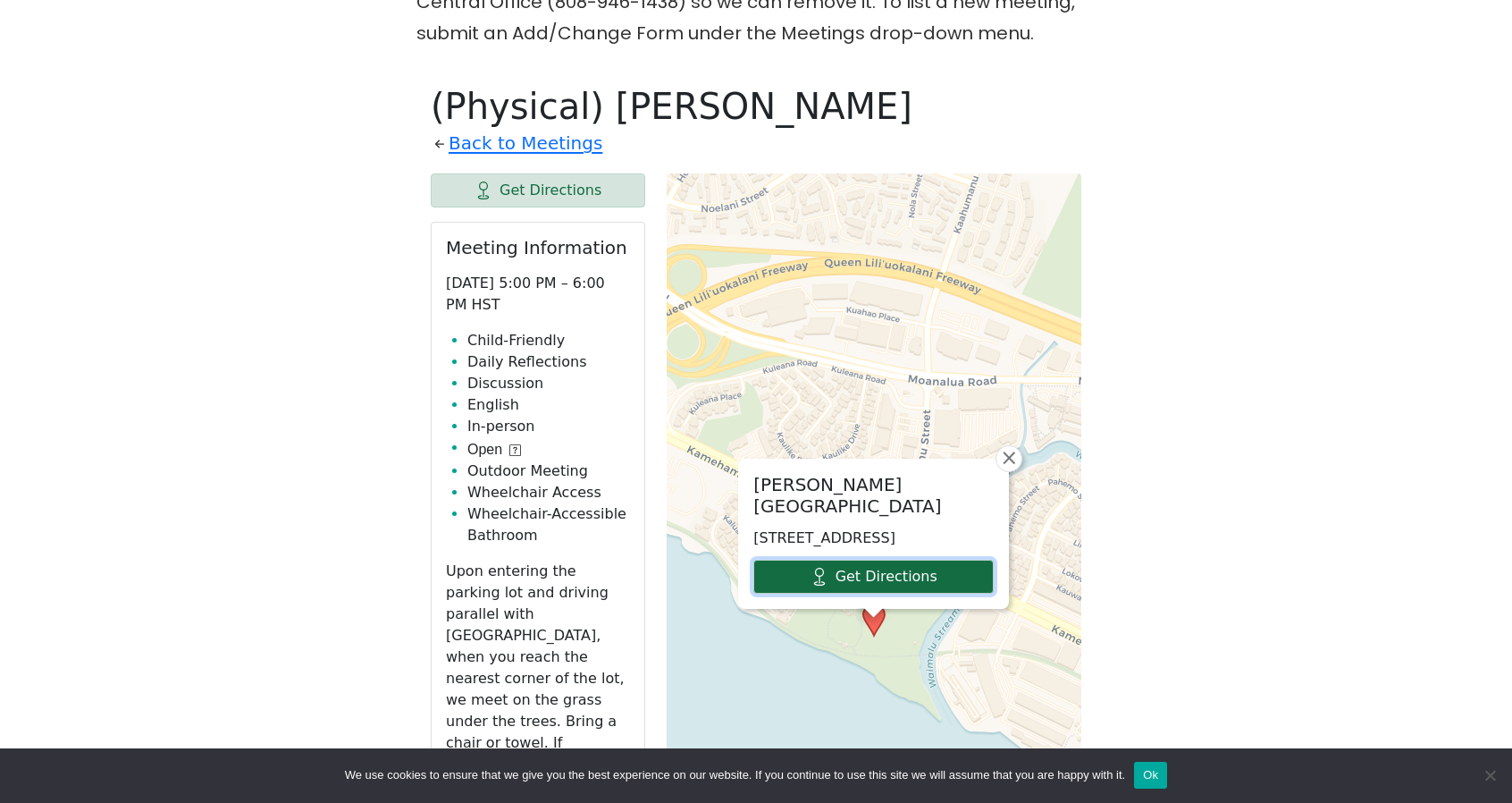
click at [823, 568] on icon at bounding box center [819, 577] width 18 height 18
drag, startPoint x: 370, startPoint y: 381, endPoint x: 387, endPoint y: 343, distance: 41.6
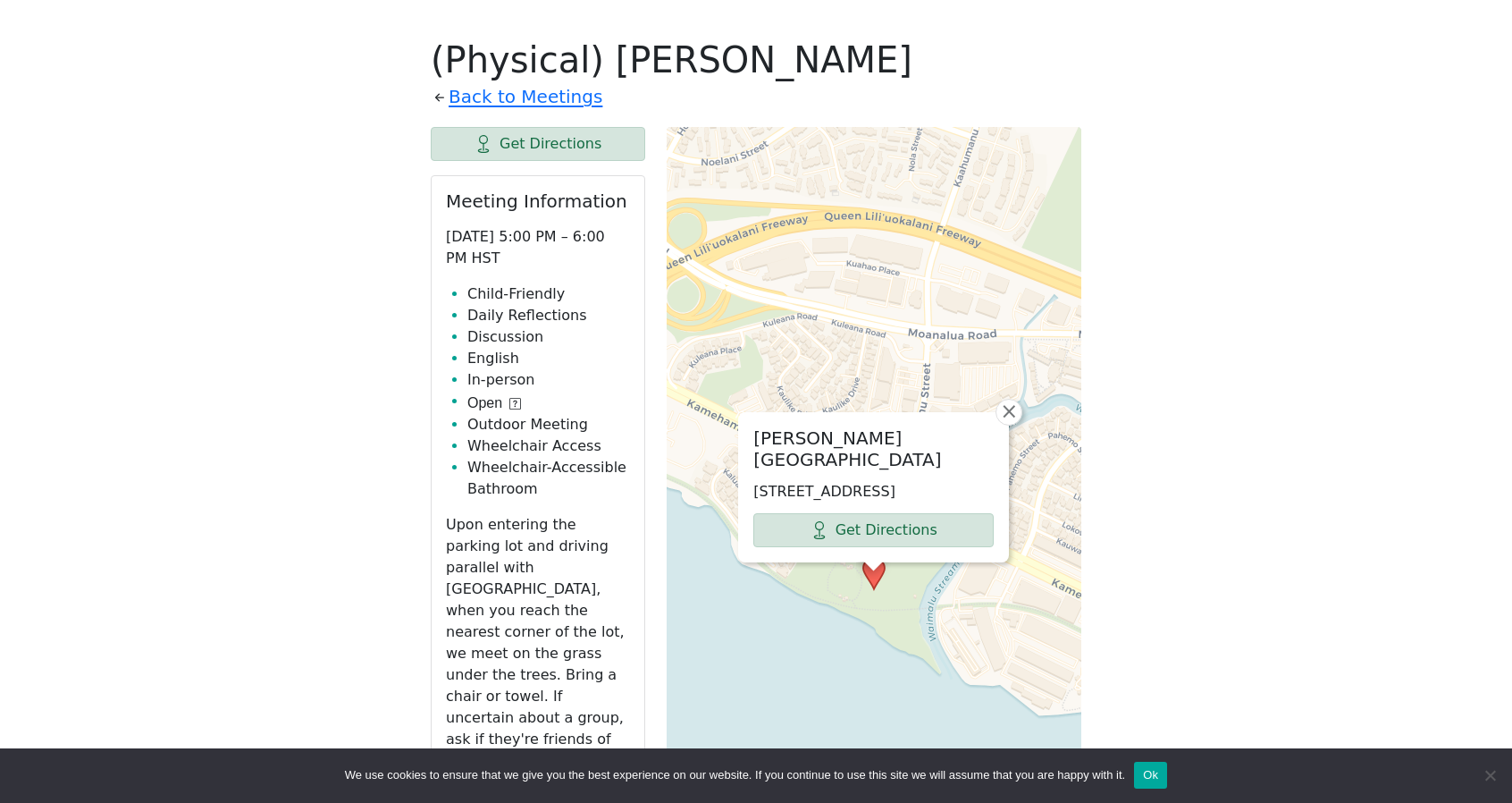
scroll to position [975, 0]
